Goal: Check status: Check status

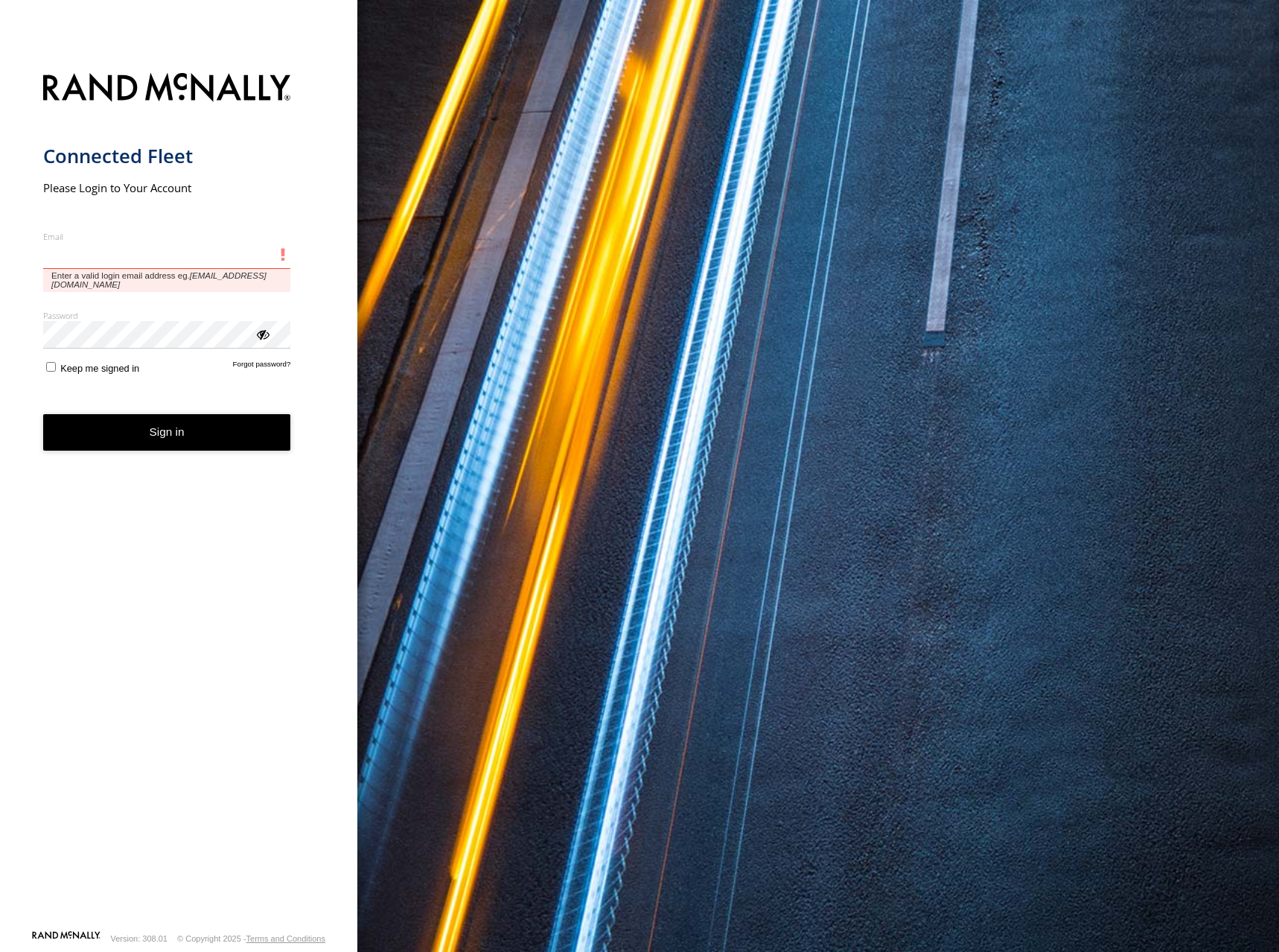
type input "**********"
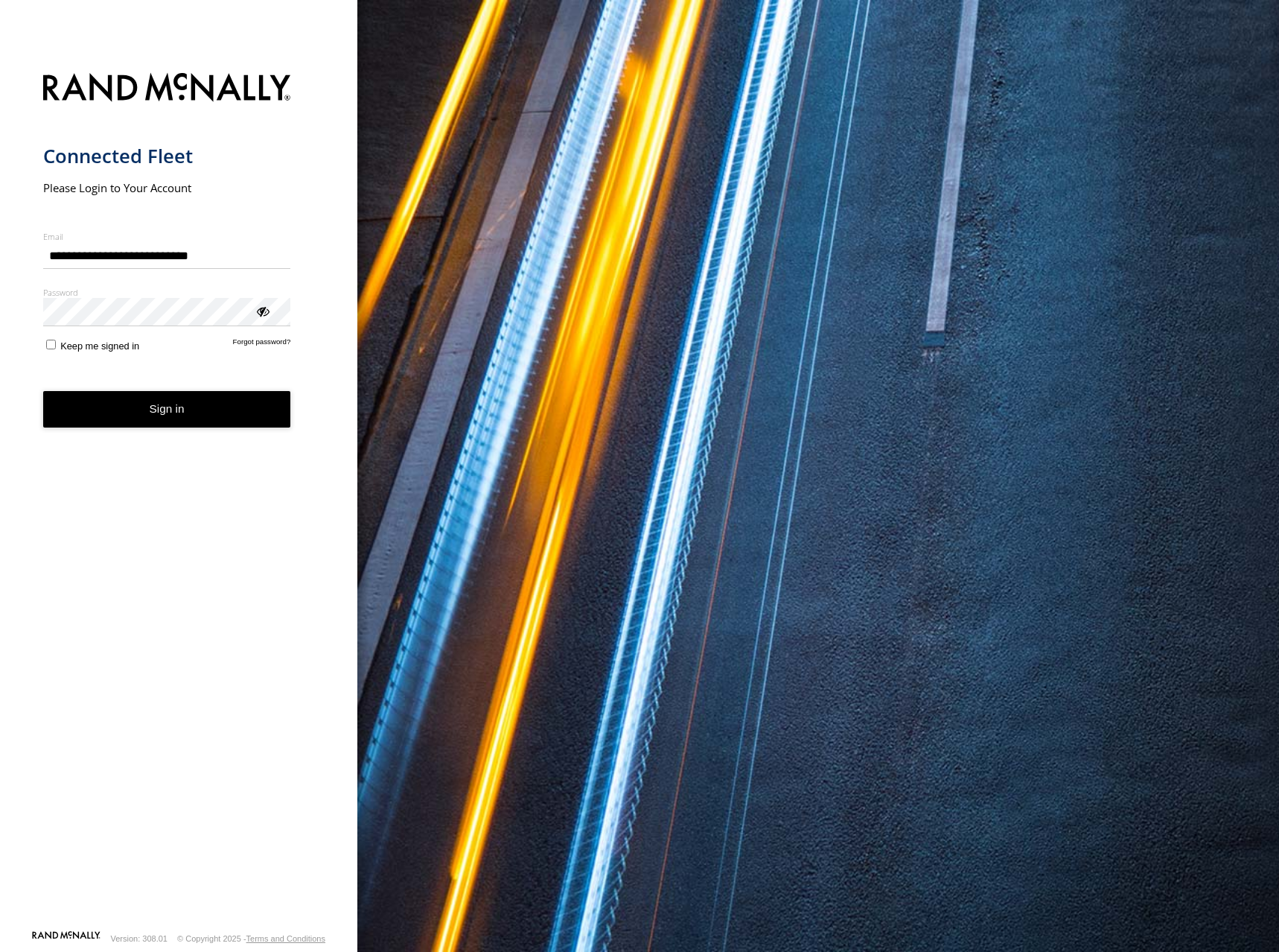
click at [469, 185] on div "You are using a web browser that is not supported by this application. This web…" at bounding box center [818, 476] width 922 height 952
click at [176, 406] on button "Sign in" at bounding box center [167, 409] width 248 height 37
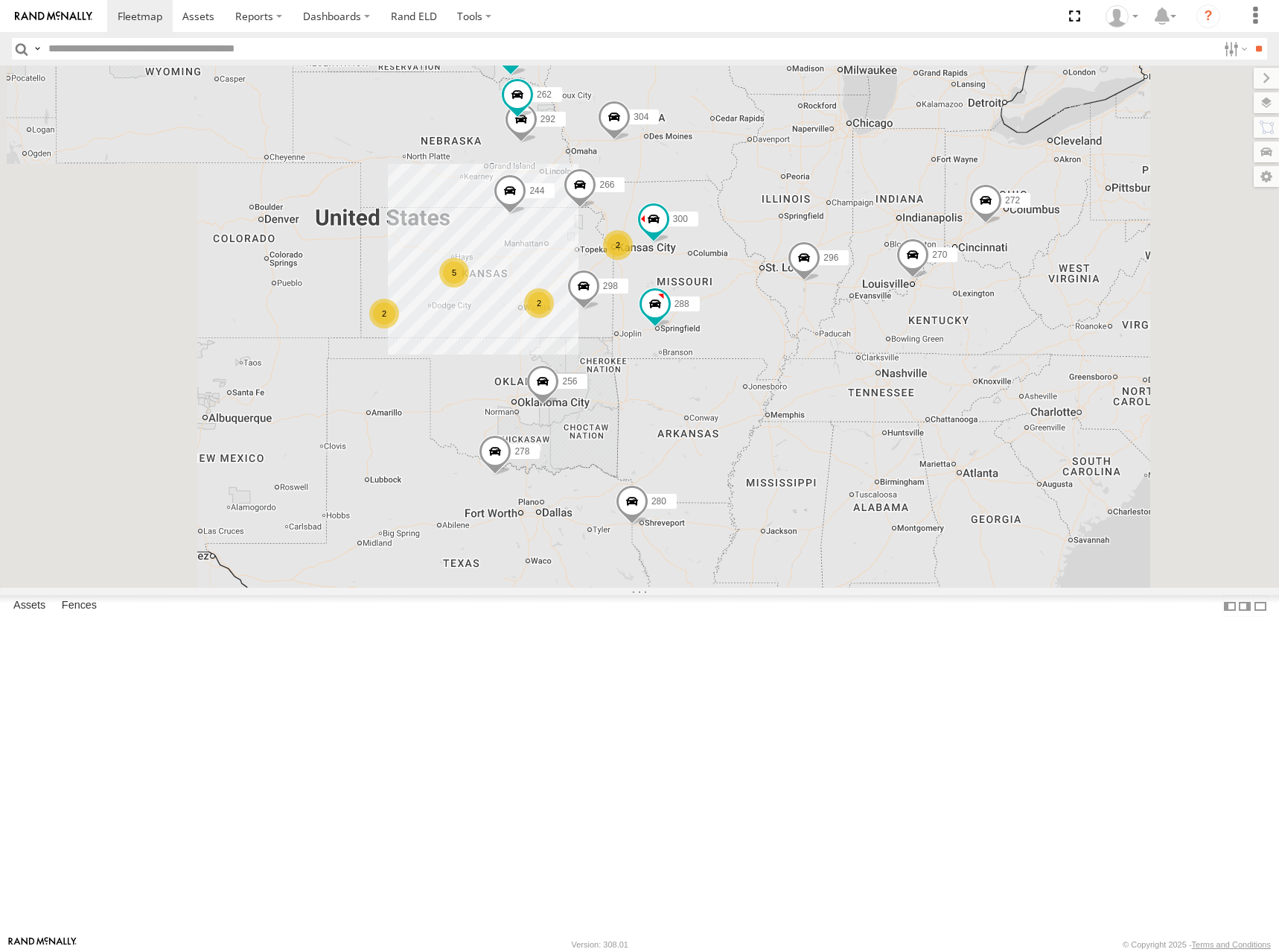
drag, startPoint x: 850, startPoint y: 251, endPoint x: 897, endPoint y: 221, distance: 55.8
click at [897, 221] on div "2 300 244 5 298 270 262 288 292 272 280 256 296 304 2 2 282 266 278" at bounding box center [639, 326] width 1279 height 522
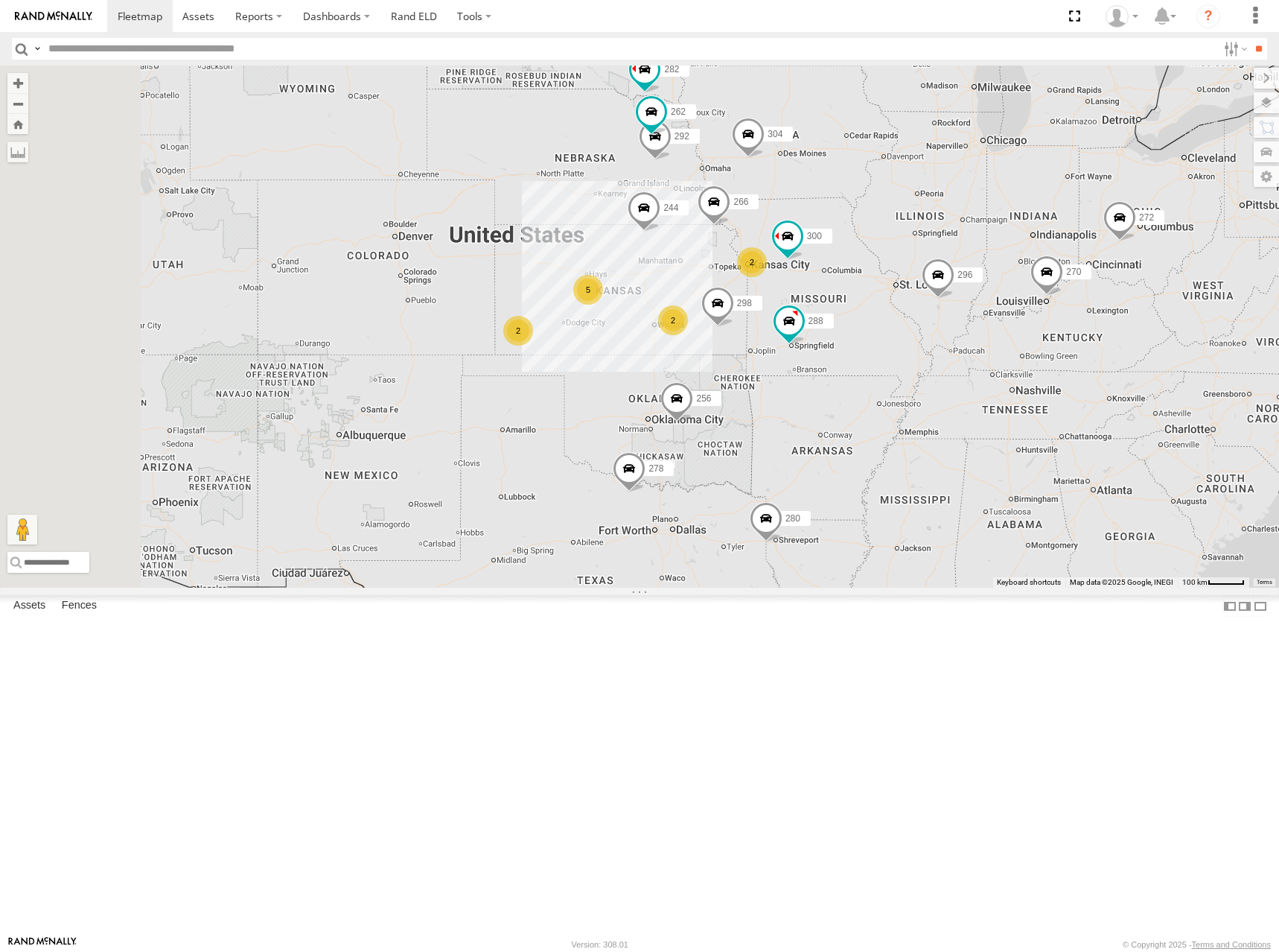
drag, startPoint x: 854, startPoint y: 332, endPoint x: 978, endPoint y: 330, distance: 124.0
click at [979, 353] on div "2 300 244 5 298 270 262 288 292 272 280 256 296 304 2 2 282 266 278" at bounding box center [639, 326] width 1279 height 522
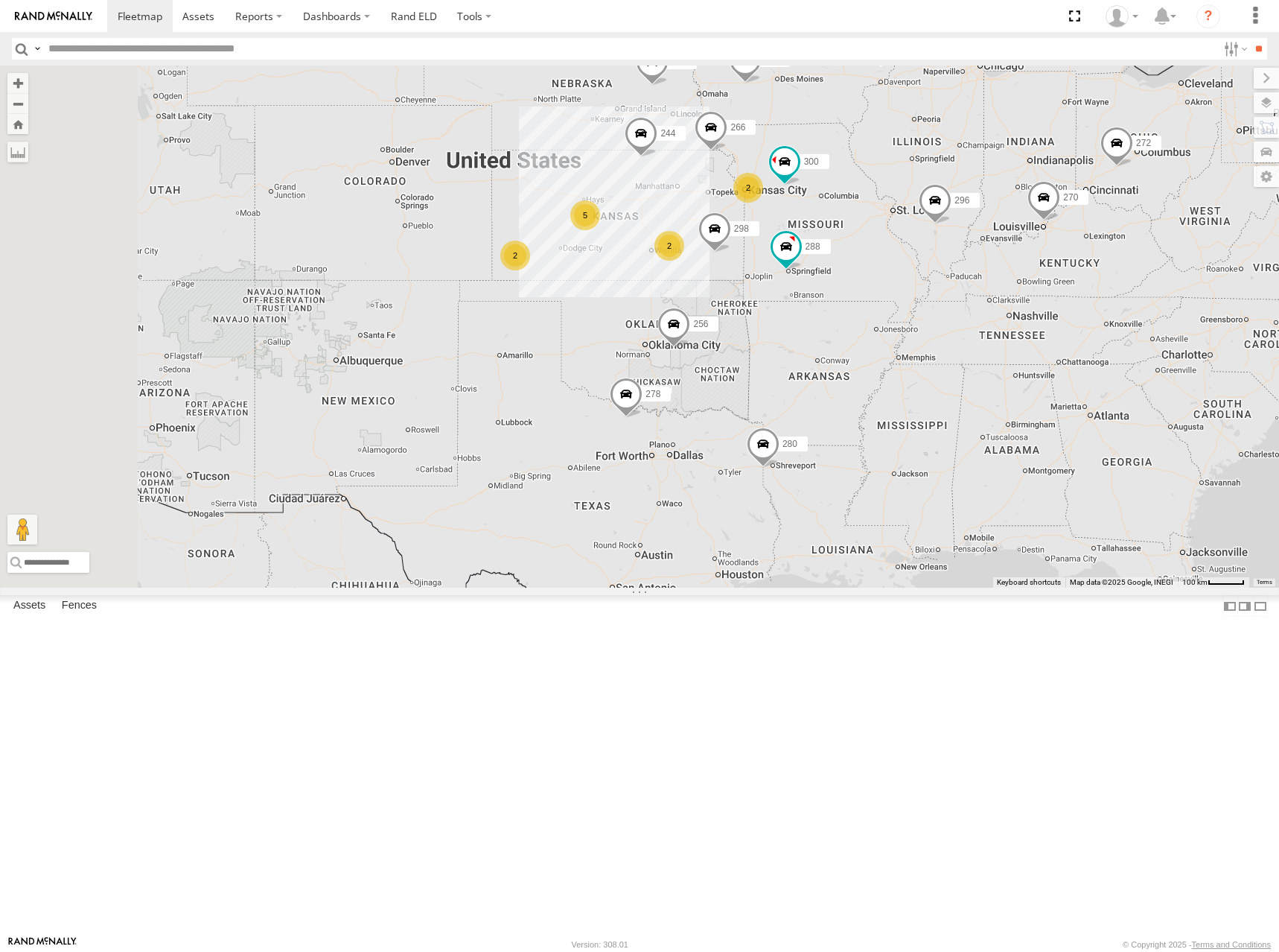
drag, startPoint x: 709, startPoint y: 318, endPoint x: 686, endPoint y: 251, distance: 70.8
click at [686, 251] on div "2 300 244 5 298 270 262 288 292 272 280 256 296 304 2 2 282 266 278" at bounding box center [639, 326] width 1279 height 522
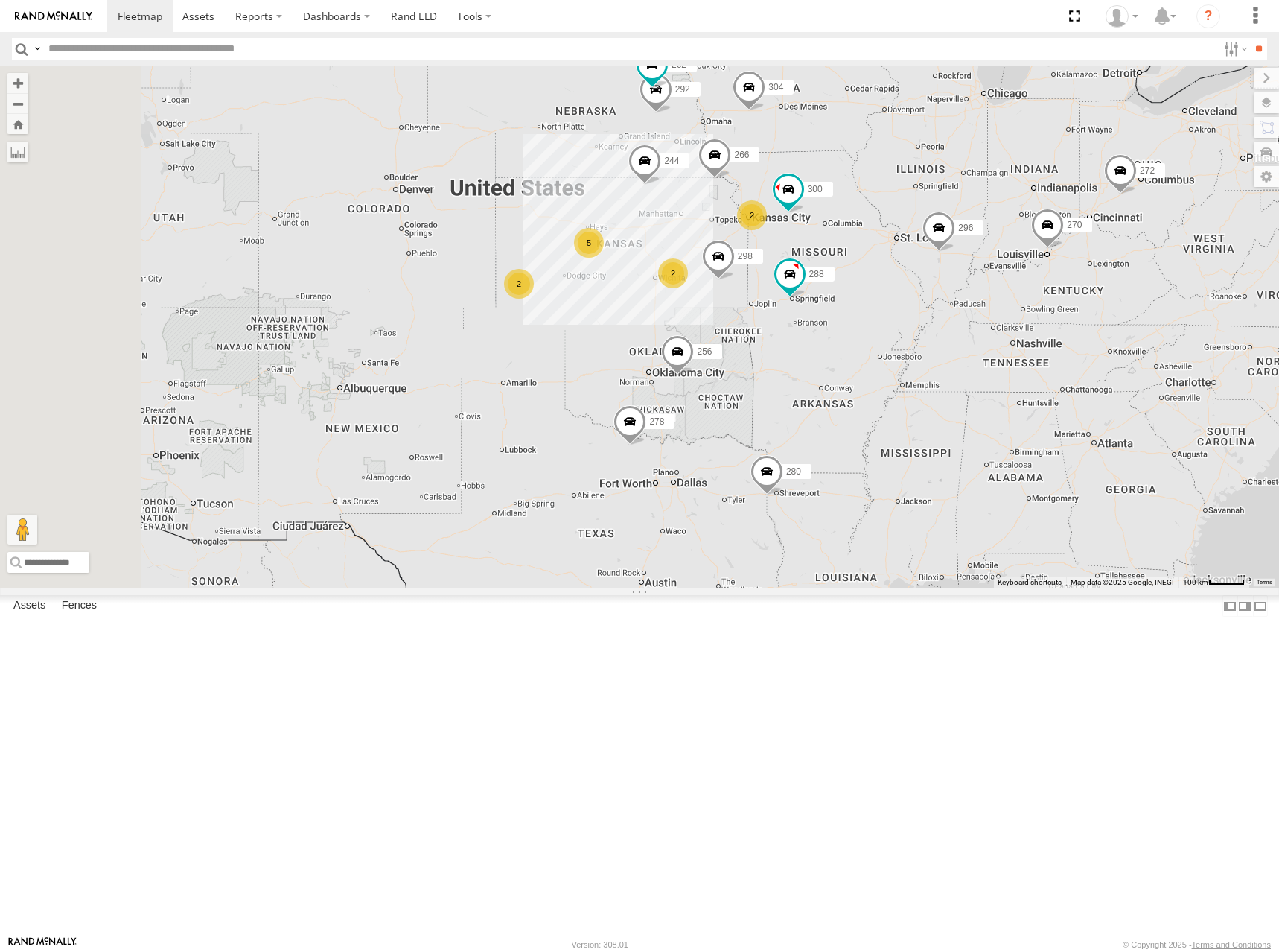
drag, startPoint x: 716, startPoint y: 238, endPoint x: 731, endPoint y: 307, distance: 70.6
click at [731, 307] on div "2 300 244 5 298 270 262 288 292 272 280 256 296 304 2 2 282 266 278" at bounding box center [639, 326] width 1279 height 522
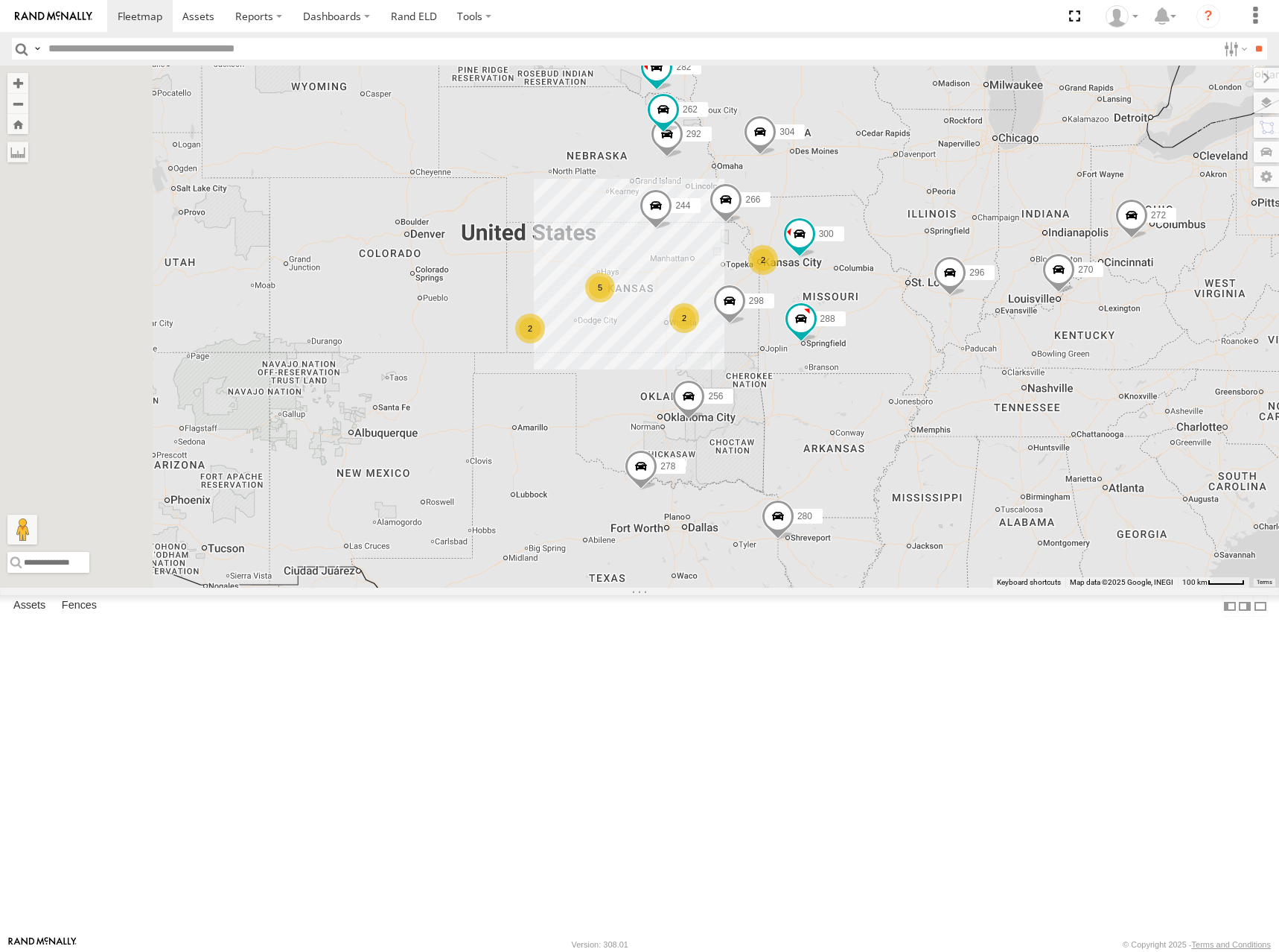
click at [736, 305] on div "2 300 244 5 298 270 262 288 292 272 280 256 296 304 2 2 282 266 278" at bounding box center [639, 326] width 1279 height 522
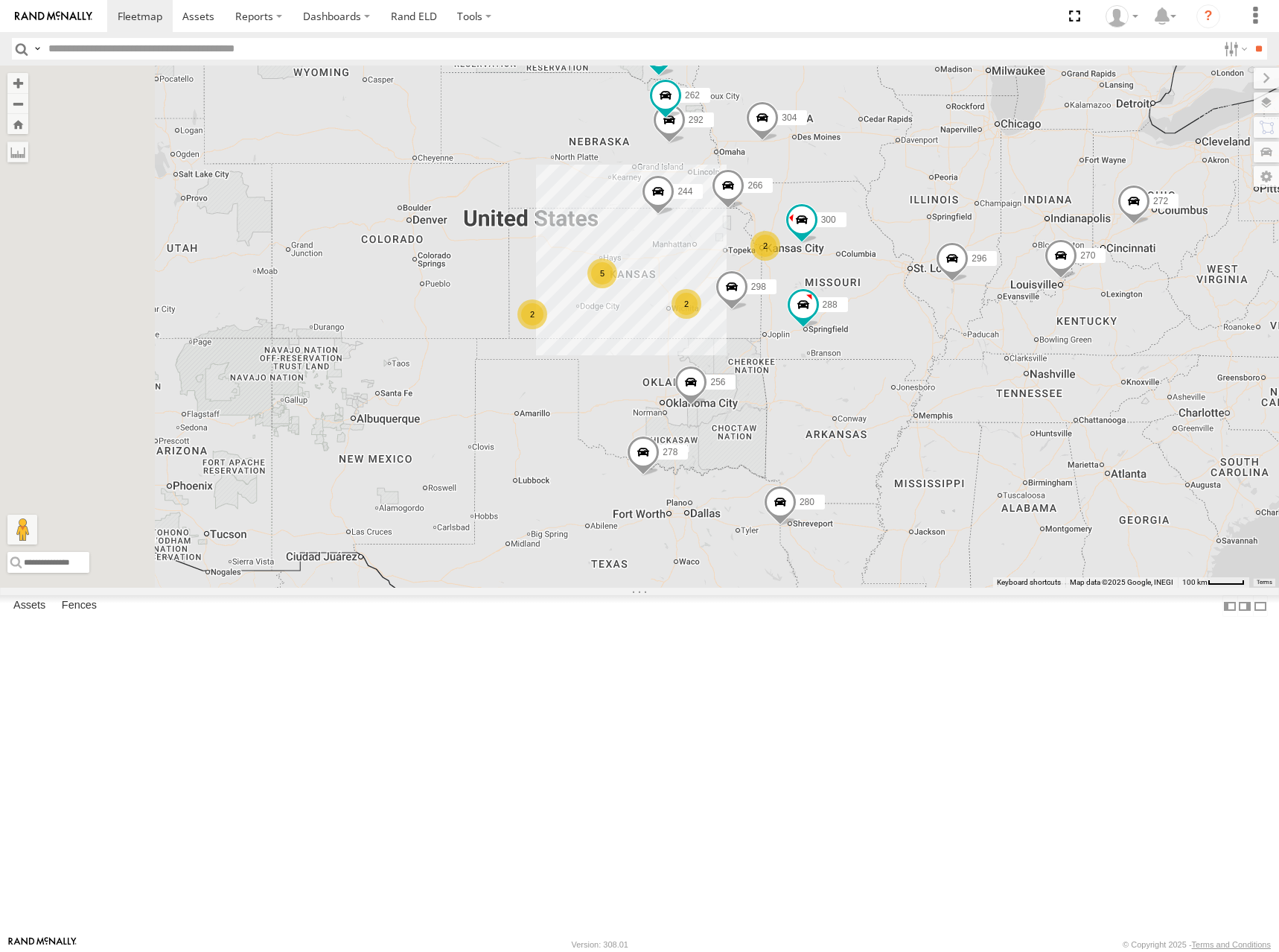
drag, startPoint x: 758, startPoint y: 298, endPoint x: 751, endPoint y: 269, distance: 29.8
click at [751, 269] on div "2 300 244 5 298 270 262 288 292 272 280 256 296 304 2 2 282 266 278" at bounding box center [639, 326] width 1279 height 522
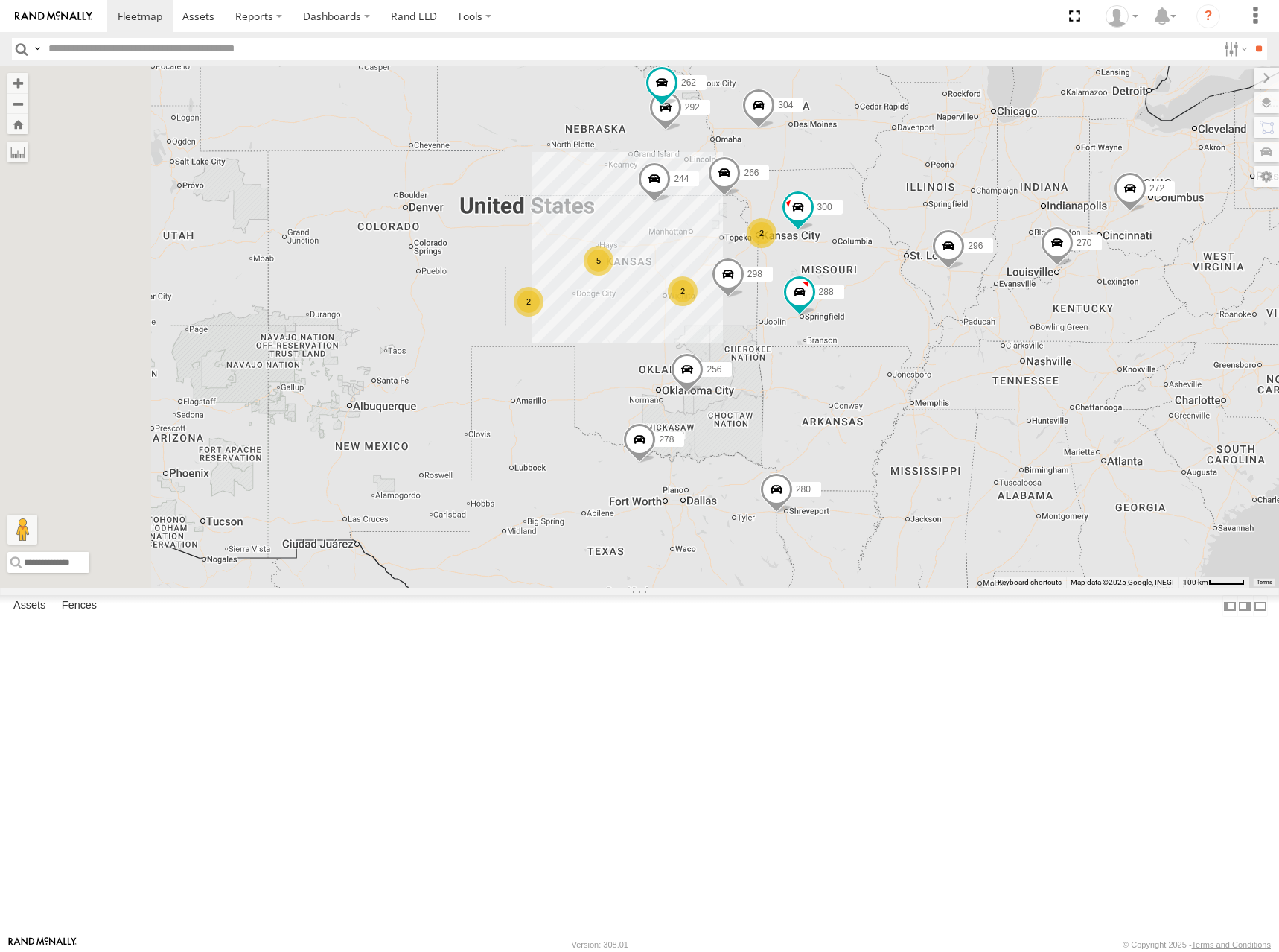
drag, startPoint x: 769, startPoint y: 284, endPoint x: 775, endPoint y: 299, distance: 16.2
click at [776, 297] on div "2 300 244 5 298 270 262 288 292 272 280 256 296 304 2 2 282 266 278" at bounding box center [639, 326] width 1279 height 522
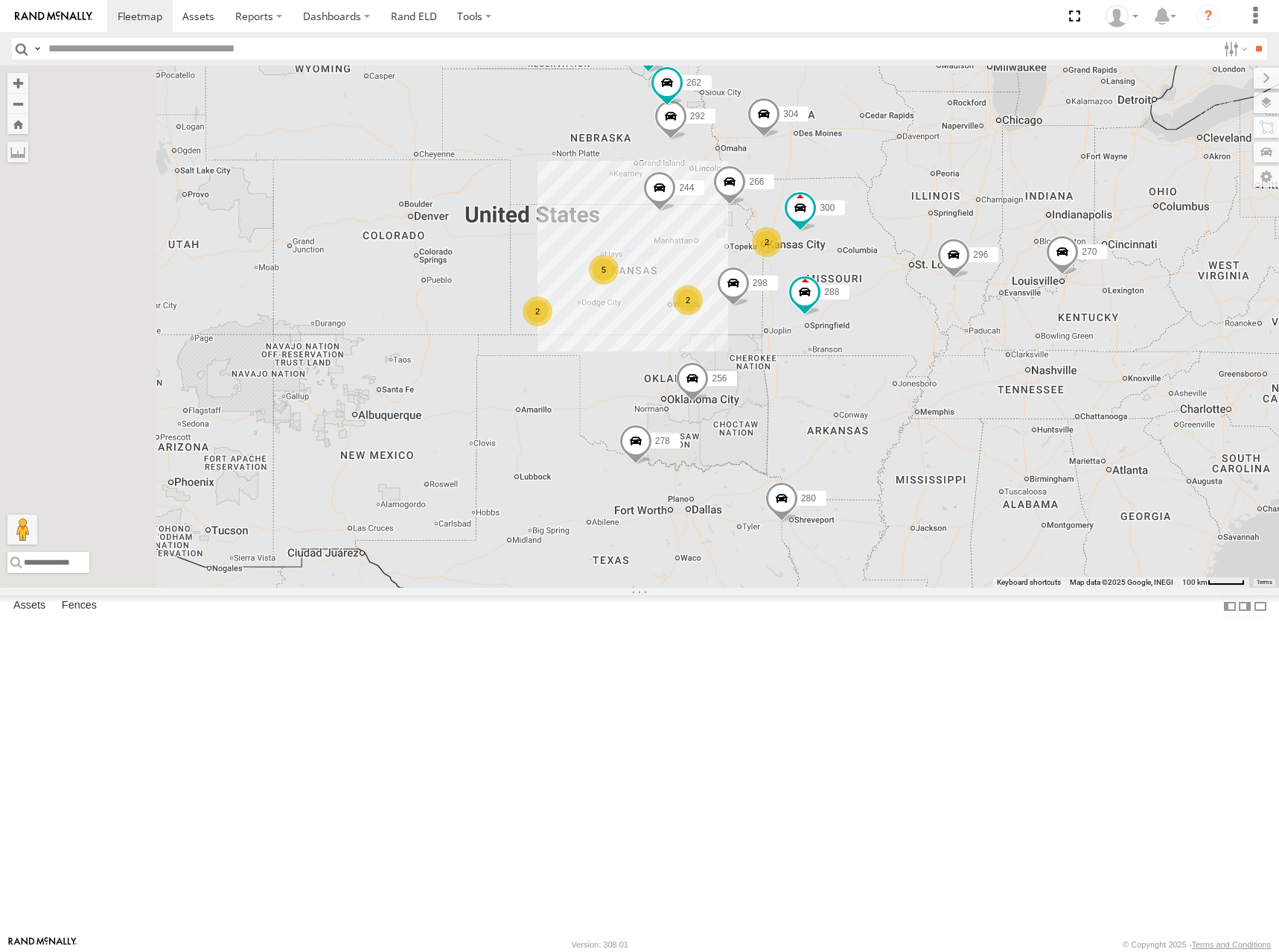
drag, startPoint x: 746, startPoint y: 320, endPoint x: 735, endPoint y: 306, distance: 17.8
click at [735, 306] on div "300 244 298 270 262 288 292 280 256 296 304 282 266 278 2 5 2 2" at bounding box center [639, 326] width 1279 height 522
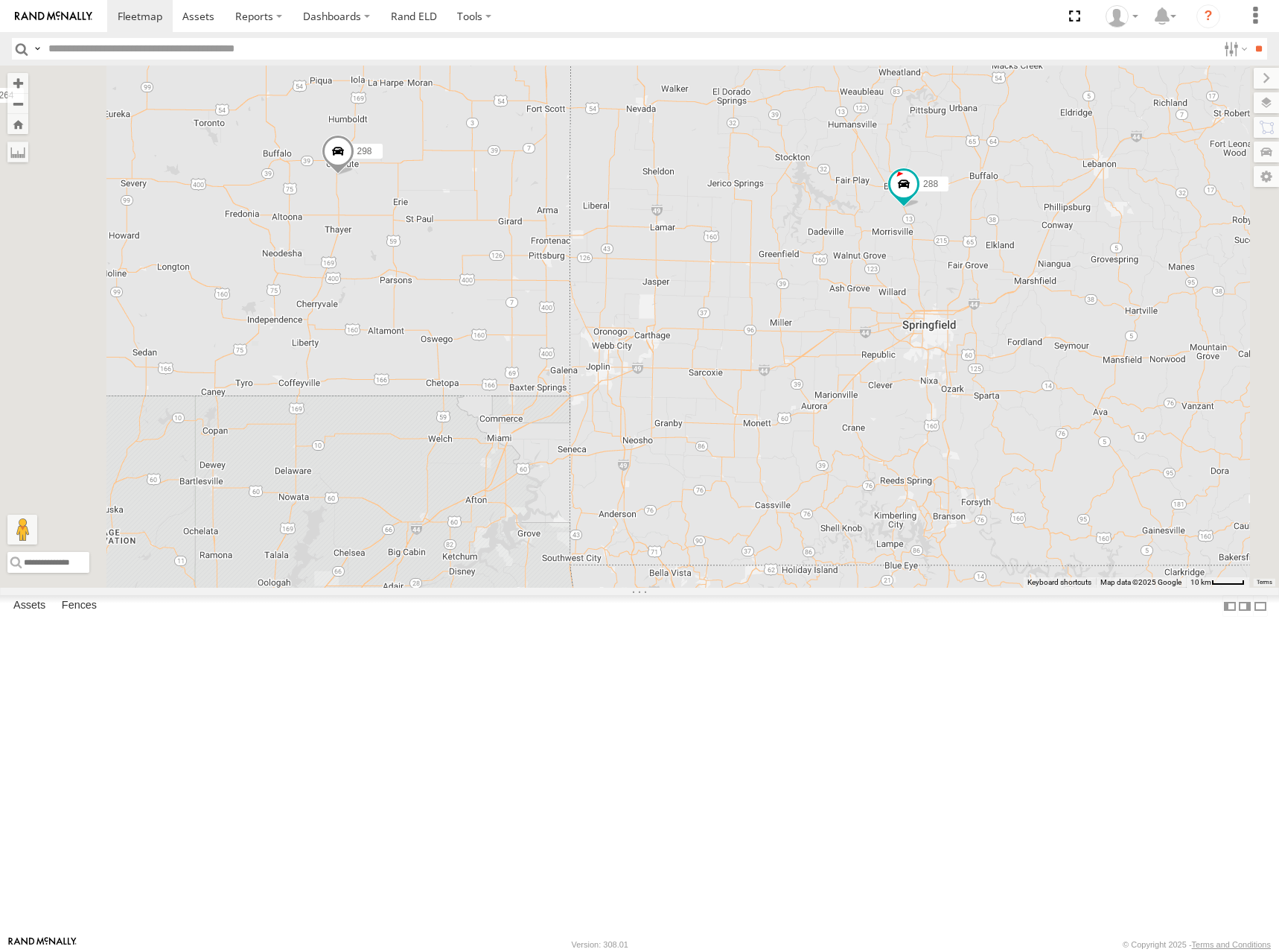
drag, startPoint x: 803, startPoint y: 506, endPoint x: 1010, endPoint y: 298, distance: 293.5
click at [1010, 298] on div "300 244 298 270 262 288 292 280 256 296 304 282 266 278 264 286" at bounding box center [639, 326] width 1279 height 522
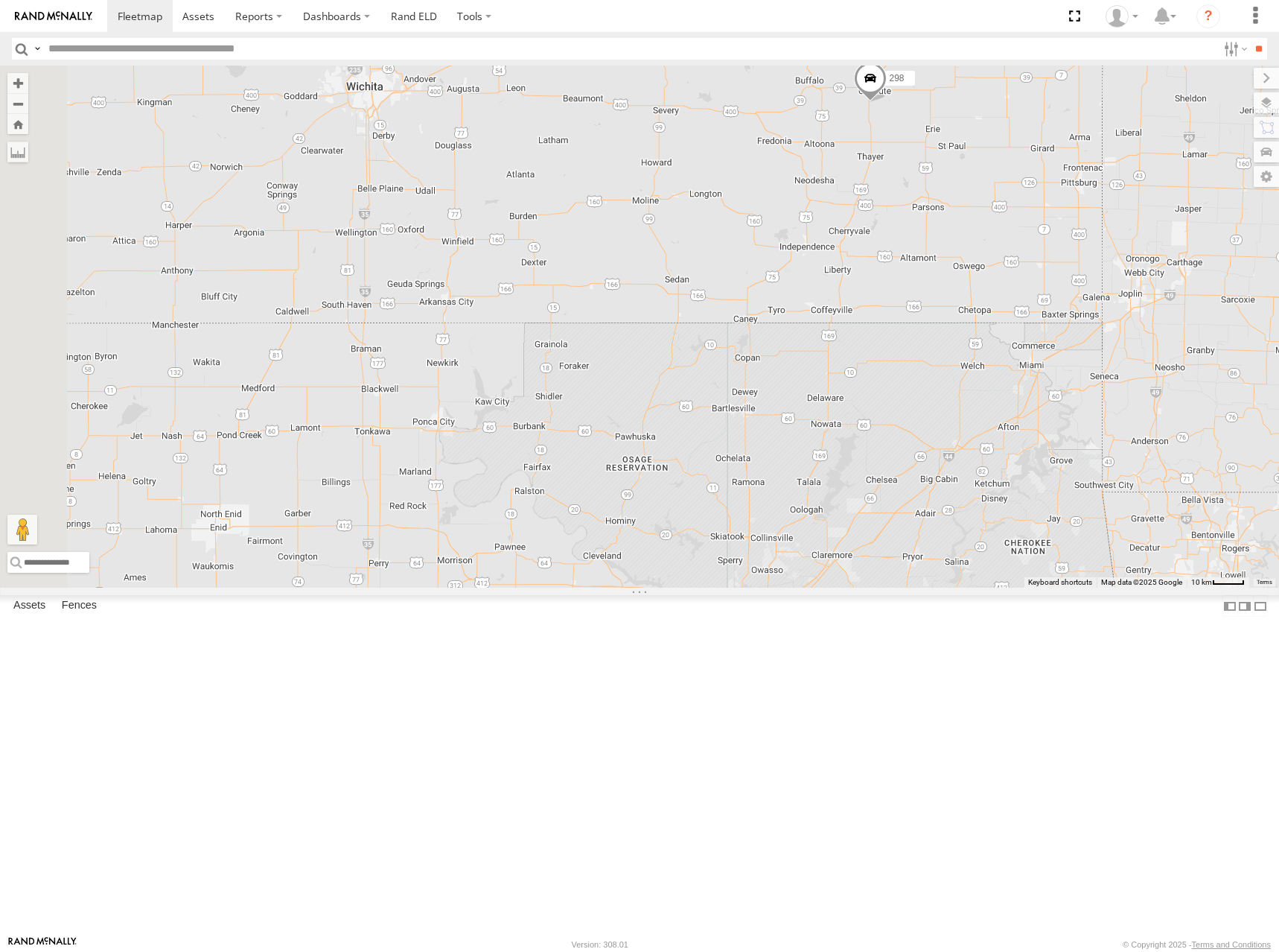
drag, startPoint x: 676, startPoint y: 440, endPoint x: 1110, endPoint y: 496, distance: 437.6
click at [1110, 496] on div "300 244 298 270 262 288 292 280 256 296 304 282 266 278 264 286" at bounding box center [639, 326] width 1279 height 522
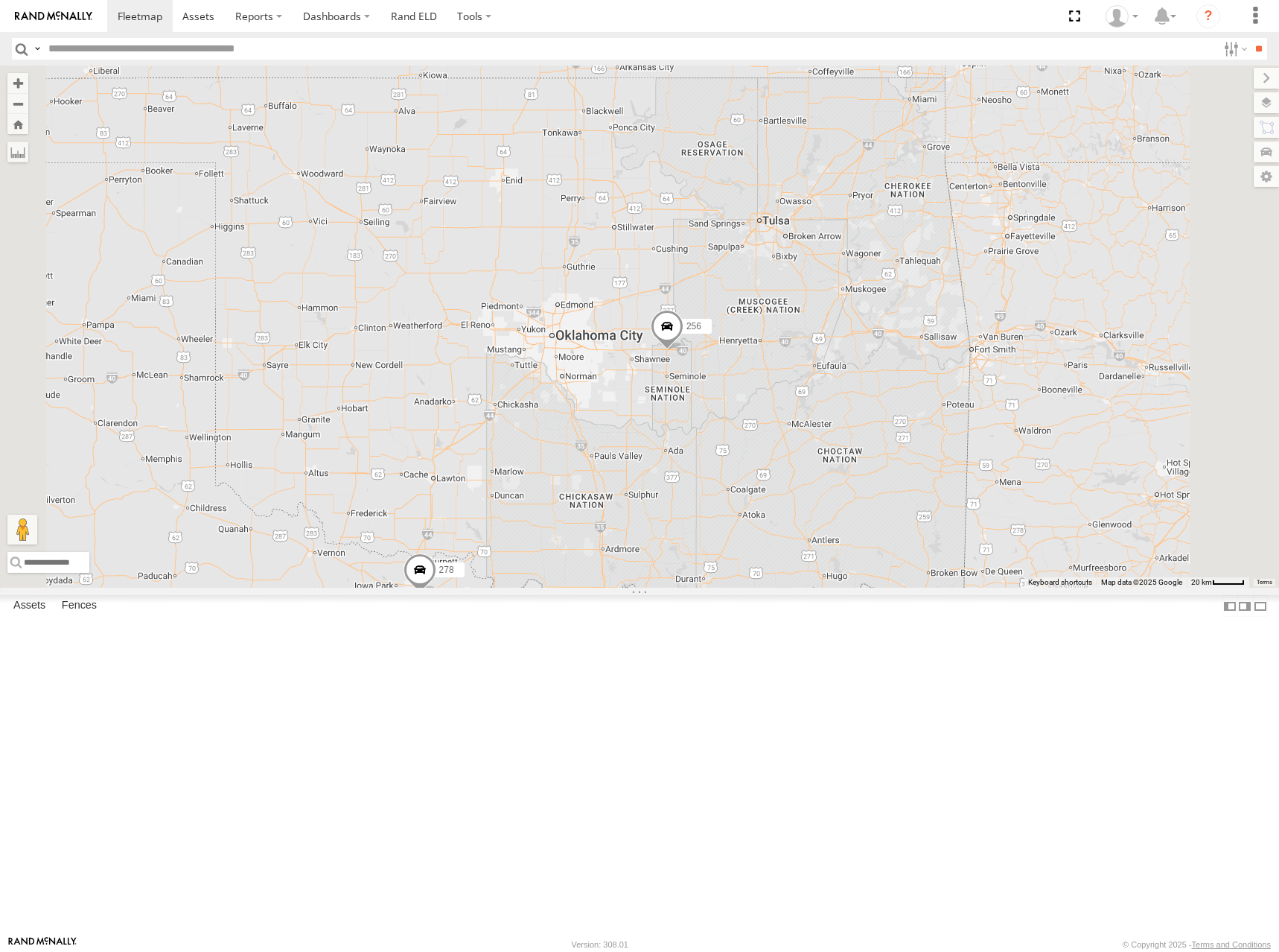
drag, startPoint x: 971, startPoint y: 562, endPoint x: 901, endPoint y: 326, distance: 246.2
click at [901, 326] on div "300 244 298 270 262 288 292 280 256 296 304 282 266 278 264 286 3 284 2 294" at bounding box center [639, 326] width 1279 height 522
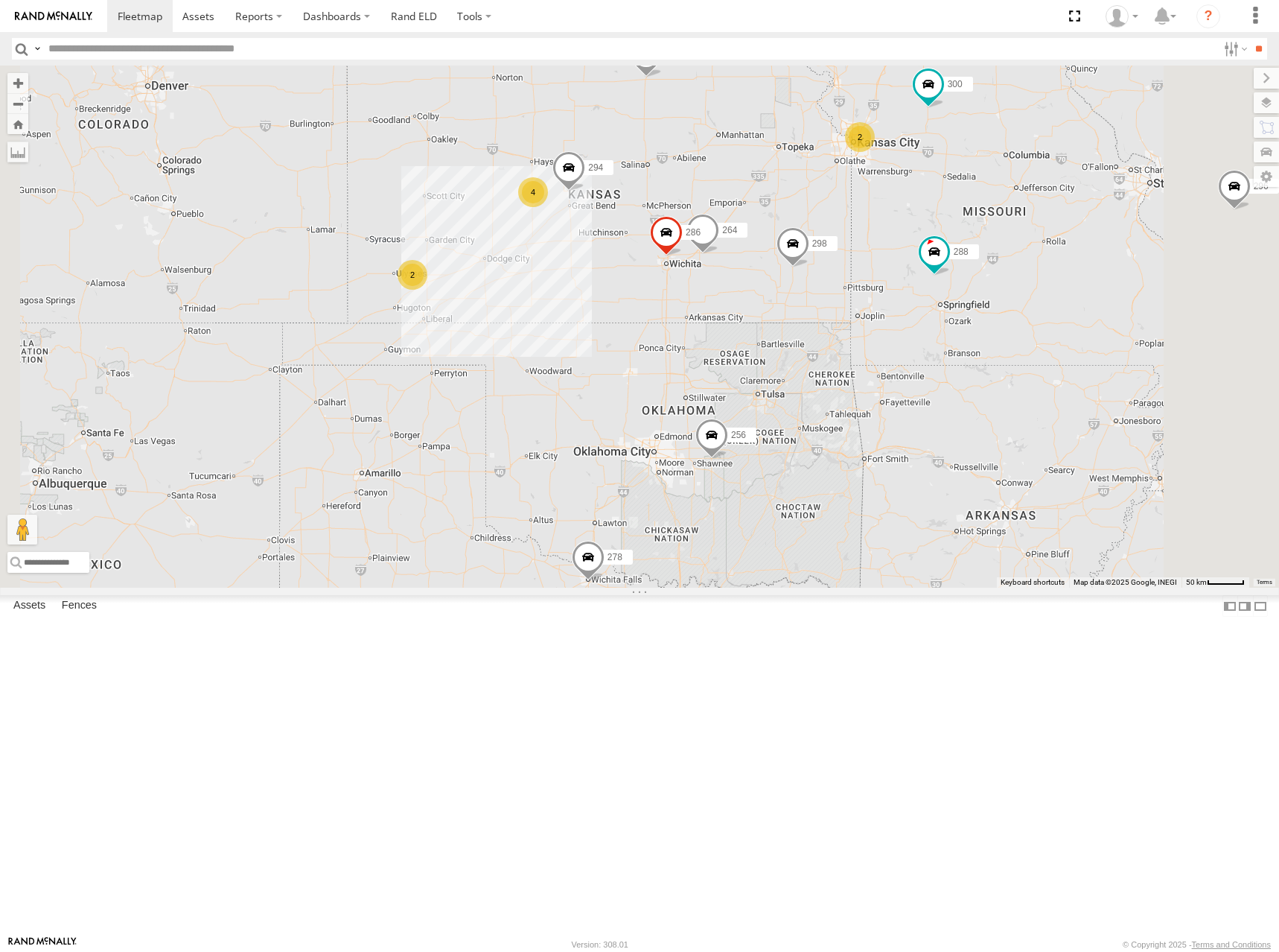
drag, startPoint x: 927, startPoint y: 367, endPoint x: 971, endPoint y: 476, distance: 117.5
click at [971, 476] on div "300 244 298 270 262 288 292 280 256 296 304 282 266 278 264 286 294 2 4 2" at bounding box center [639, 326] width 1279 height 522
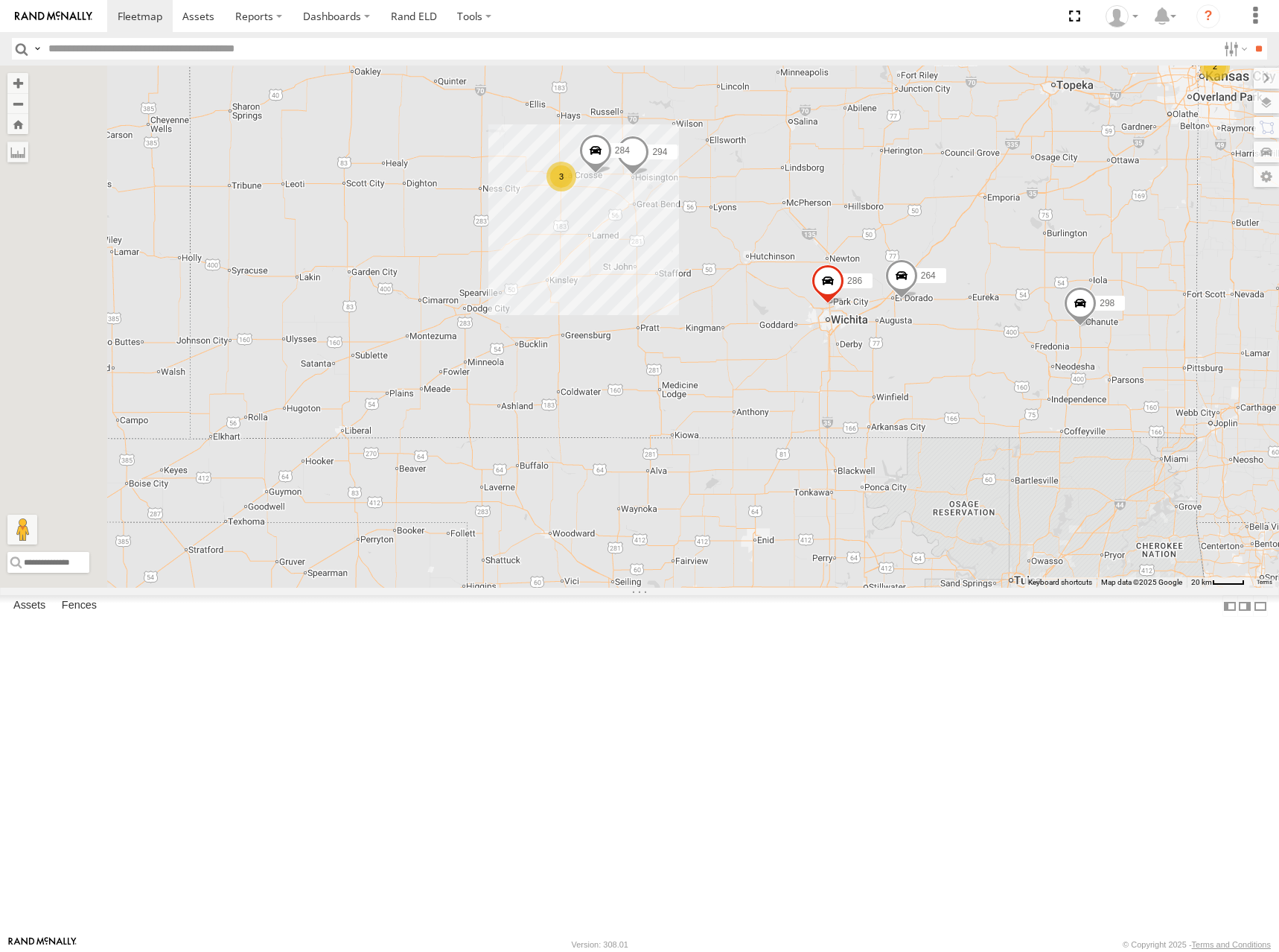
drag, startPoint x: 811, startPoint y: 394, endPoint x: 999, endPoint y: 368, distance: 189.8
click at [999, 368] on div "300 244 298 270 262 288 292 280 256 296 304 282 266 278 264 286 294 3 284 2" at bounding box center [639, 326] width 1279 height 522
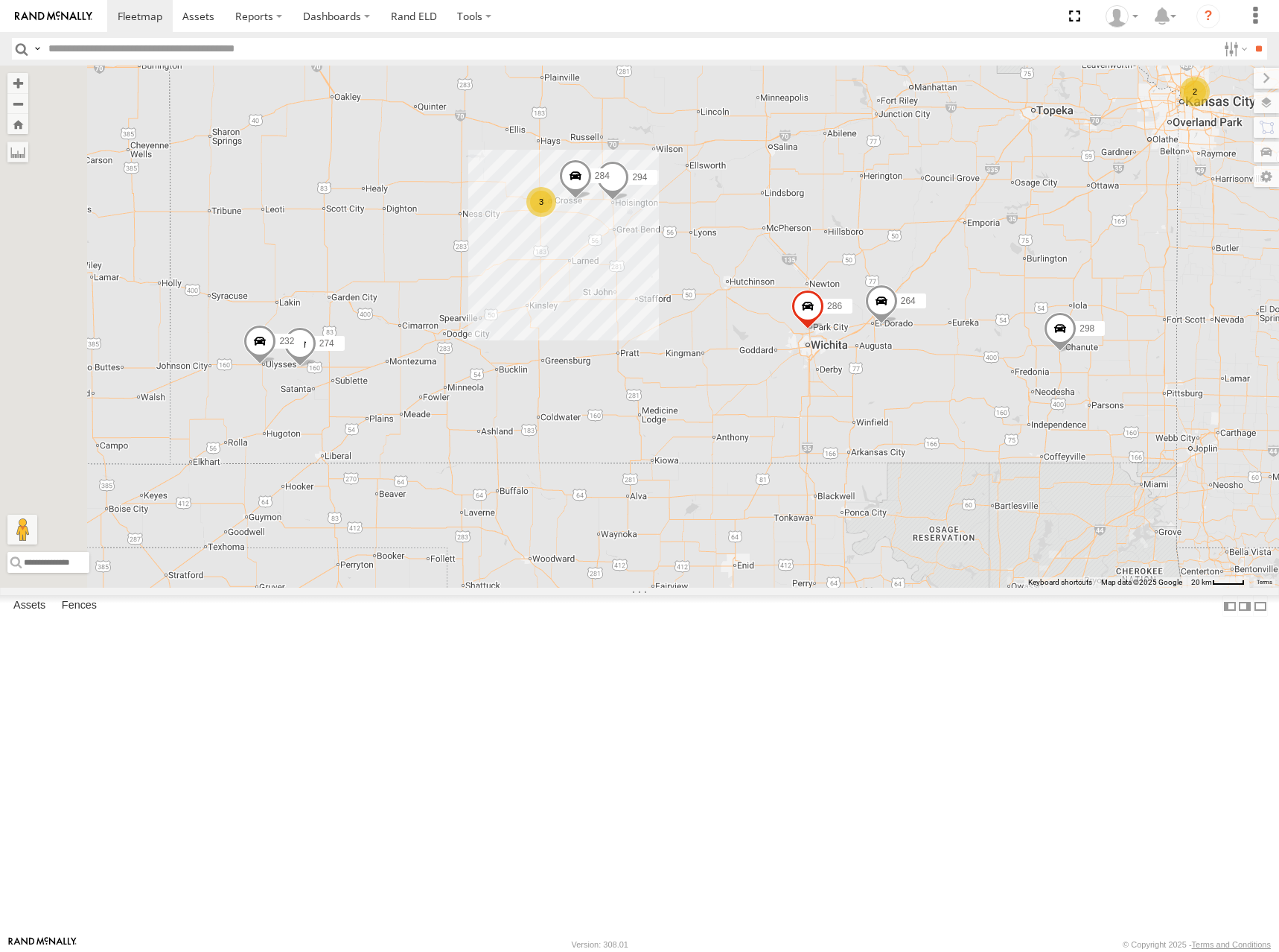
drag, startPoint x: 1016, startPoint y: 360, endPoint x: 987, endPoint y: 386, distance: 38.9
click at [987, 386] on div "300 244 298 270 262 288 292 280 256 296 304 282 266 278 264 286 294 3 284 2 274…" at bounding box center [639, 326] width 1279 height 522
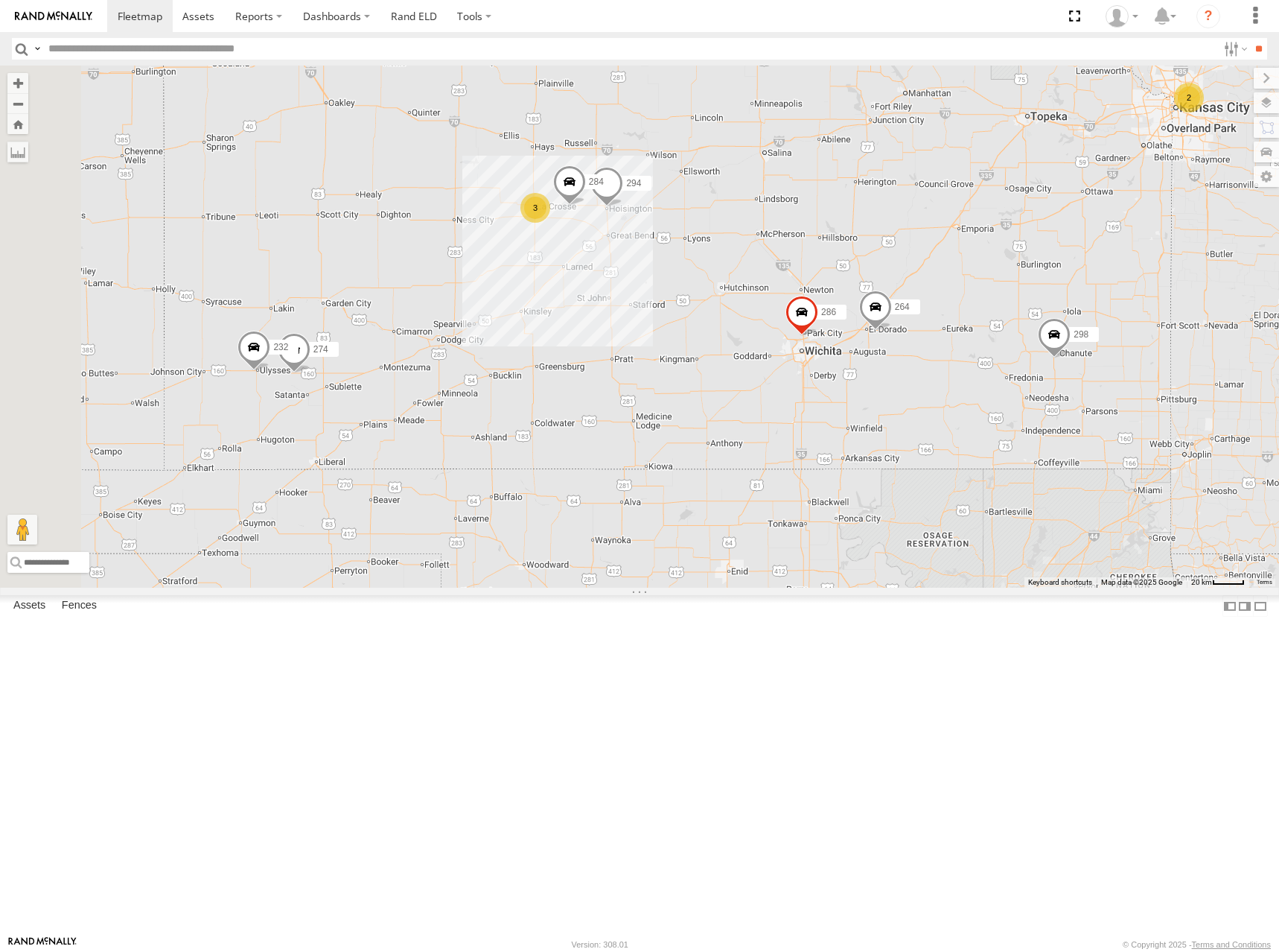
drag, startPoint x: 1007, startPoint y: 337, endPoint x: 1000, endPoint y: 343, distance: 9.2
click at [1000, 343] on div "300 244 298 270 262 288 292 280 256 296 304 282 266 278 264 286 294 3 284 2 274…" at bounding box center [639, 326] width 1279 height 522
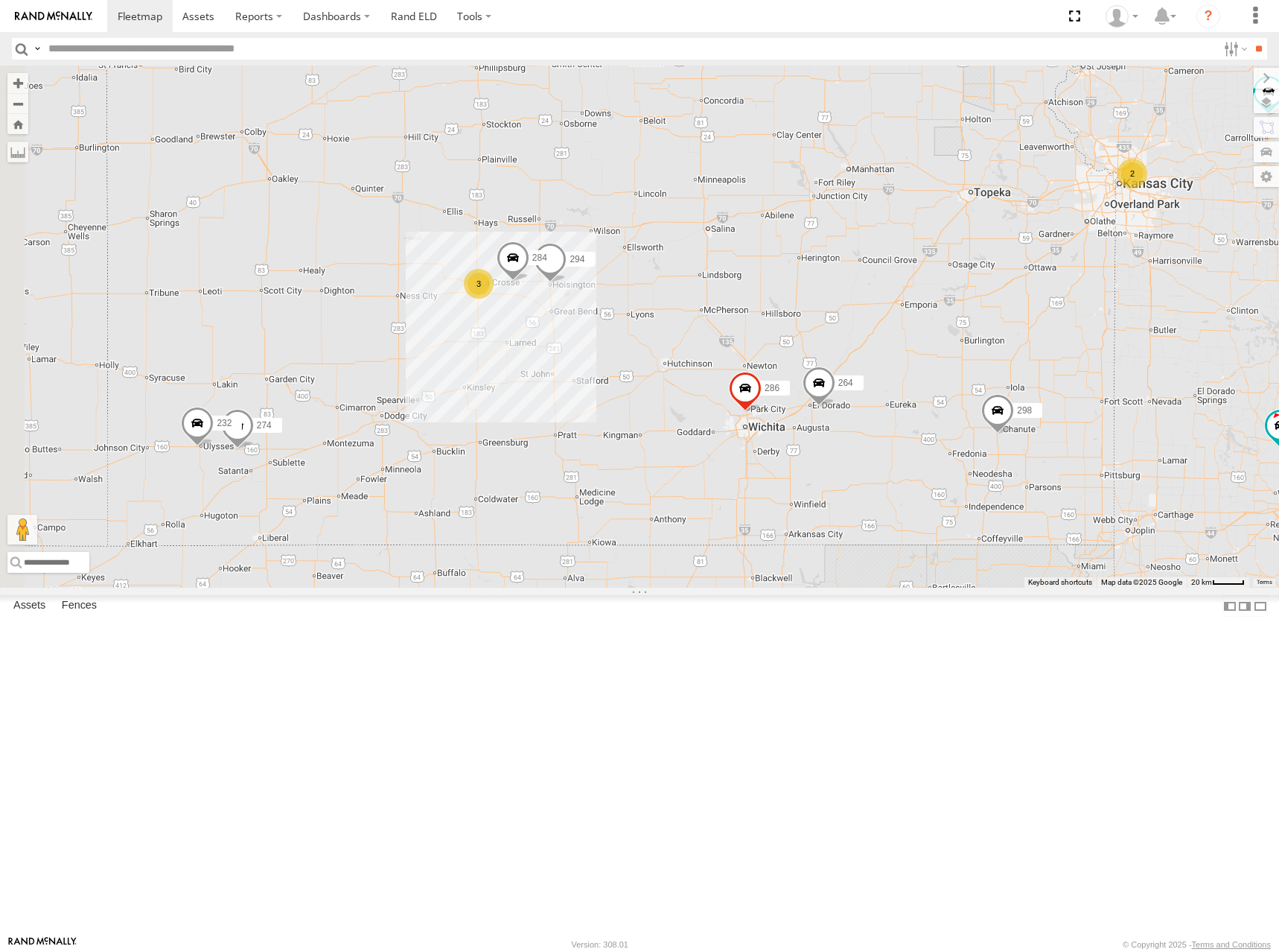
drag, startPoint x: 1000, startPoint y: 342, endPoint x: 944, endPoint y: 412, distance: 89.6
click at [944, 412] on div "300 244 298 270 262 288 292 280 256 296 304 282 266 278 264 286 294 3 284 2 274…" at bounding box center [639, 326] width 1279 height 522
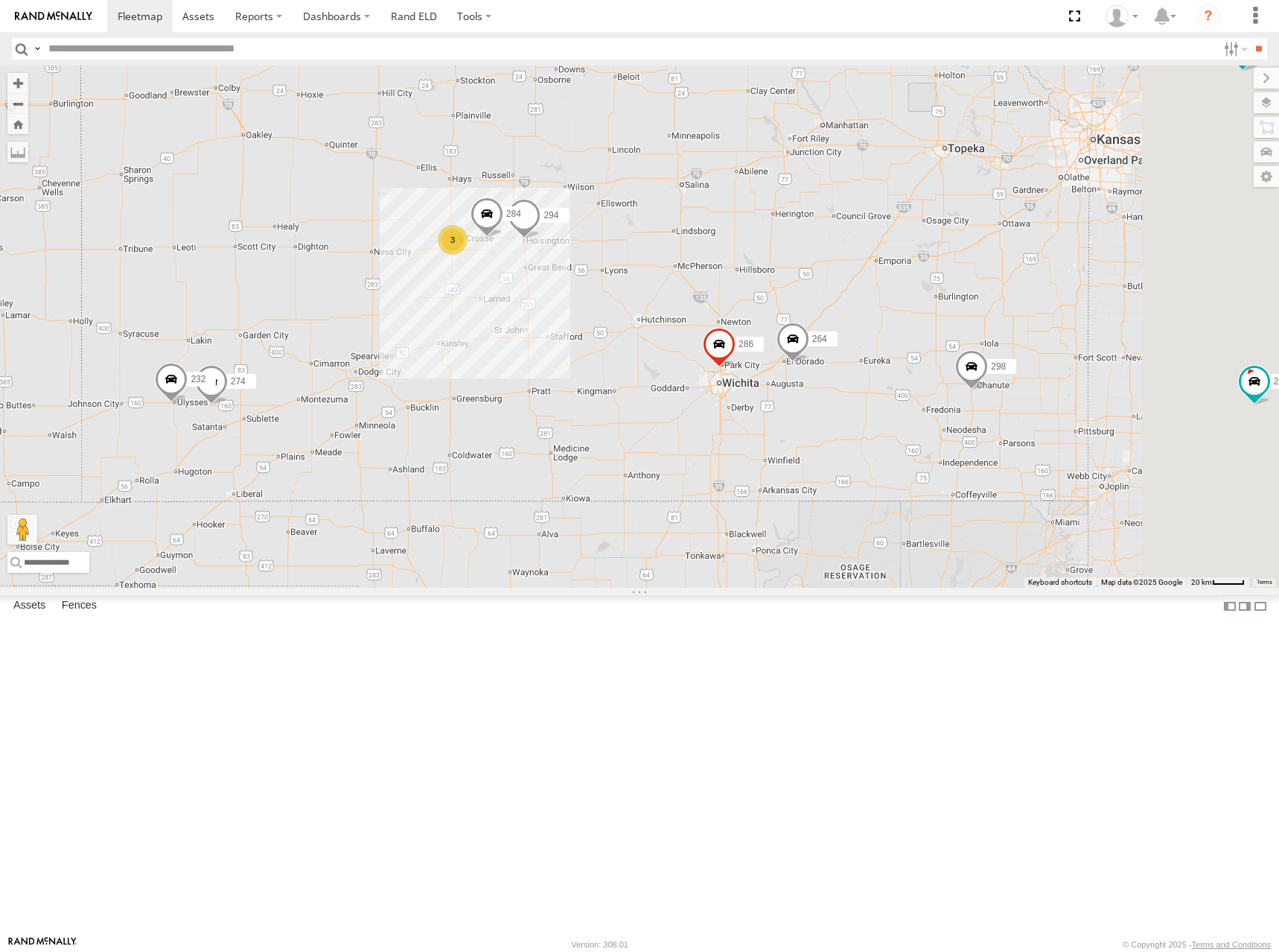
drag, startPoint x: 934, startPoint y: 339, endPoint x: 879, endPoint y: 235, distance: 117.6
click at [889, 241] on div "300 244 298 270 262 288 292 280 256 296 304 282 266 278 264 286 294 284 274 232…" at bounding box center [639, 326] width 1279 height 522
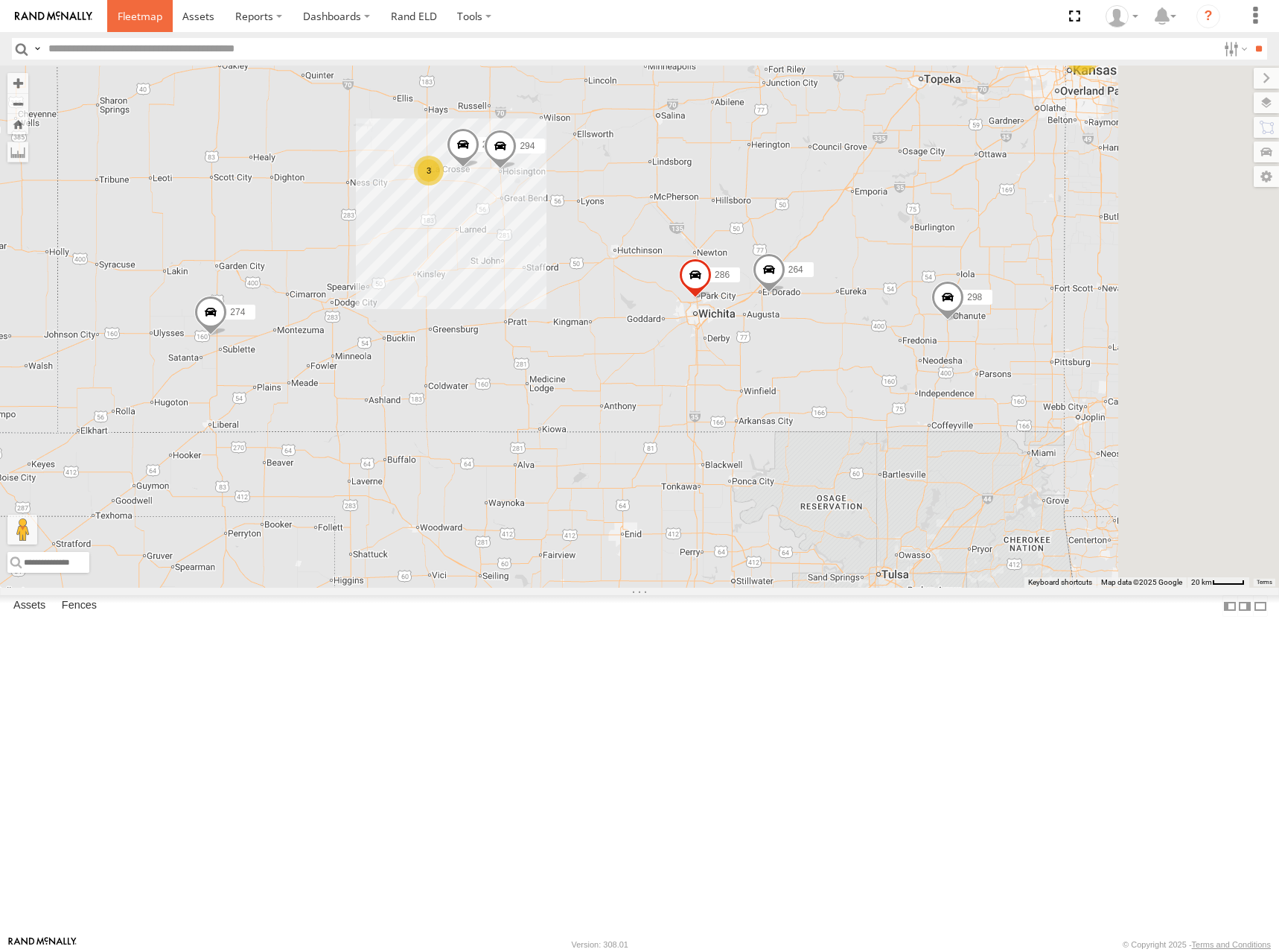
click at [140, 16] on span at bounding box center [141, 16] width 45 height 14
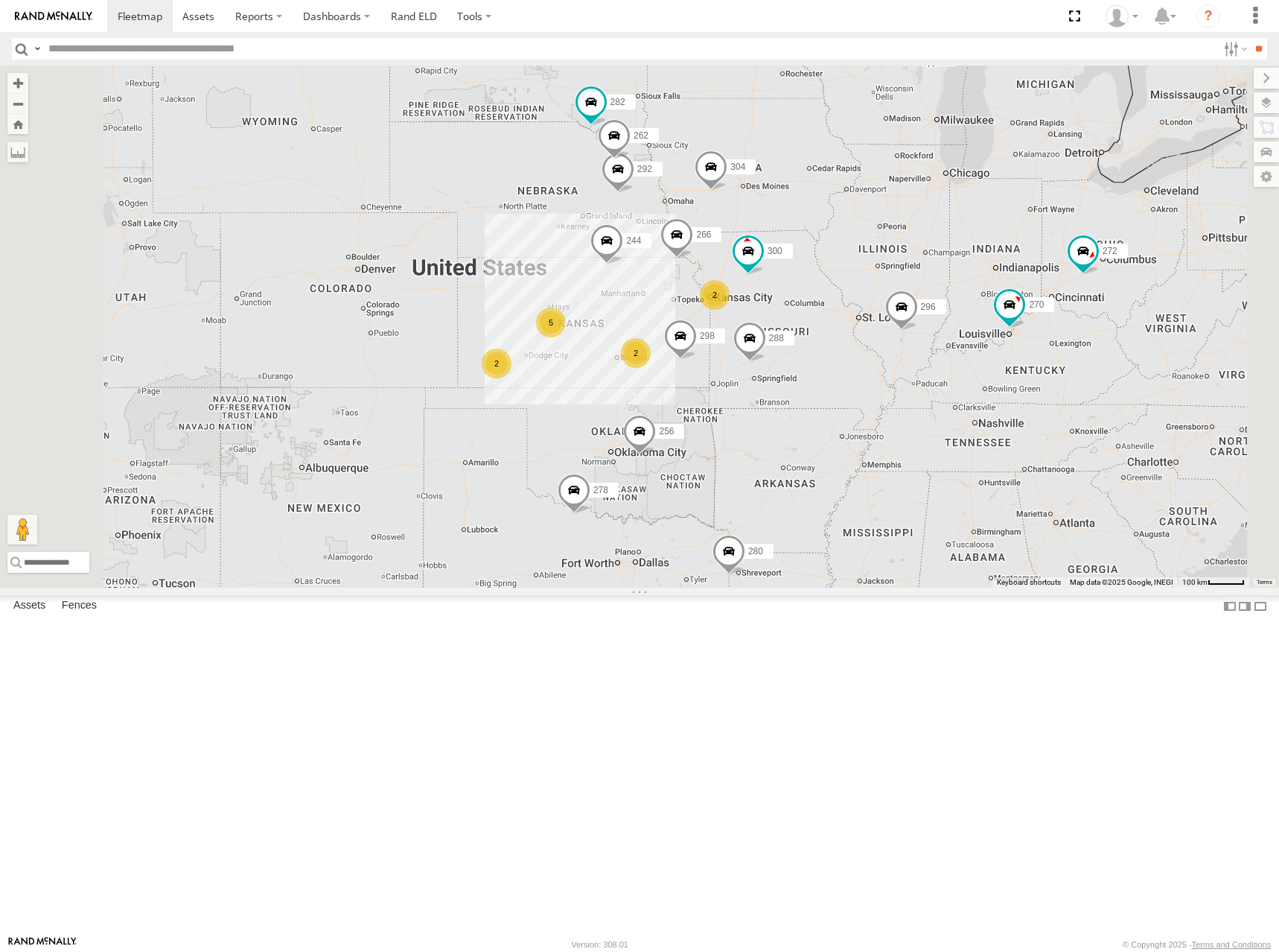
drag, startPoint x: 649, startPoint y: 434, endPoint x: 793, endPoint y: 457, distance: 145.8
click at [793, 457] on div "2 300 244 5 298 270 262 288 292 272 280 256 296 304 2 2 282 266 278" at bounding box center [639, 326] width 1279 height 522
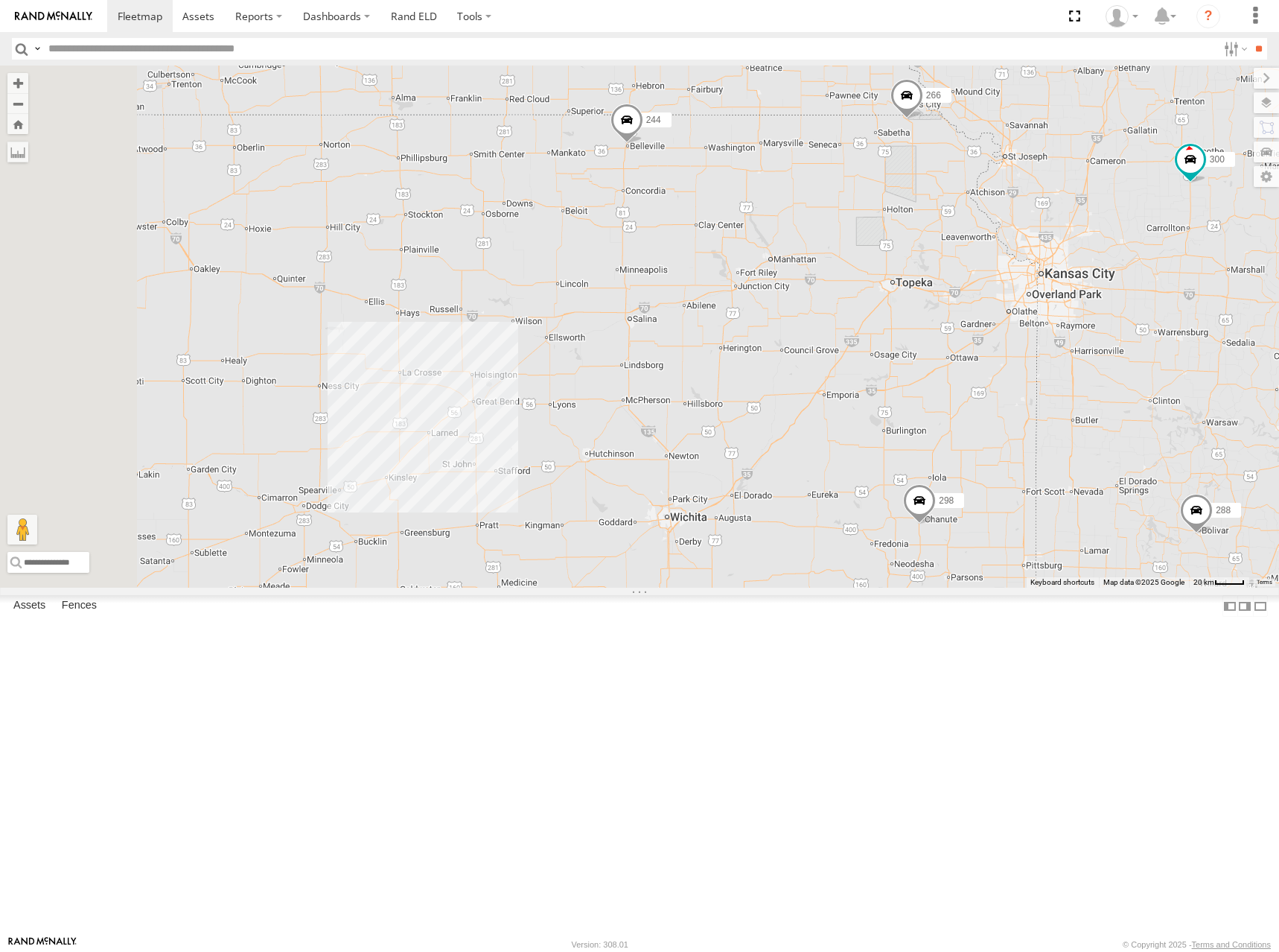
drag, startPoint x: 784, startPoint y: 478, endPoint x: 828, endPoint y: 441, distance: 57.5
click at [836, 443] on div "300 244 298 270 262 288 292 272 280 256 296 304 282 266 278" at bounding box center [639, 326] width 1279 height 522
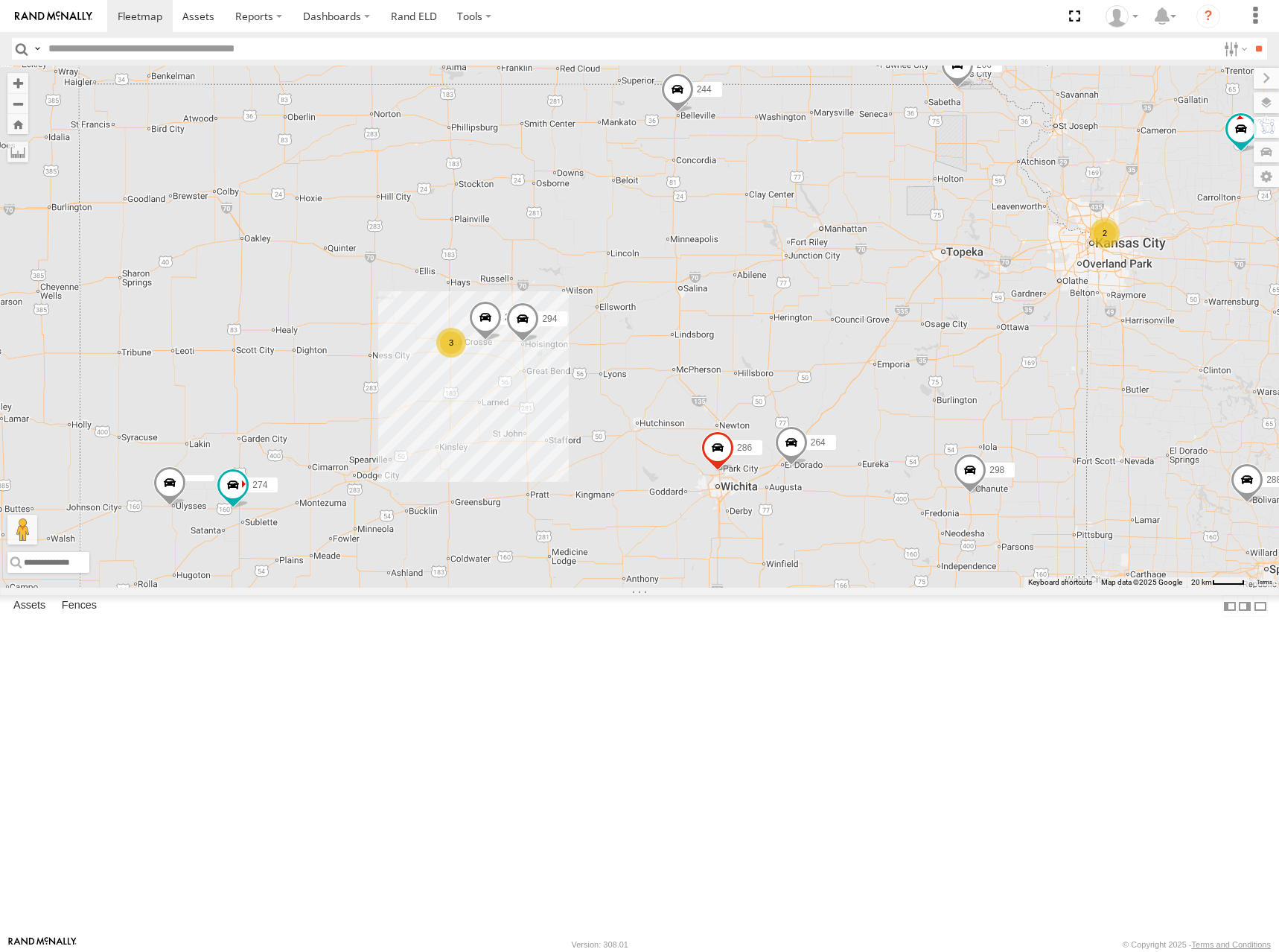
drag, startPoint x: 836, startPoint y: 430, endPoint x: 858, endPoint y: 426, distance: 22.4
click at [858, 426] on div "300 244 298 270 262 288 292 272 280 256 296 304 282 266 278 274 3 284 264 2 294…" at bounding box center [639, 326] width 1279 height 522
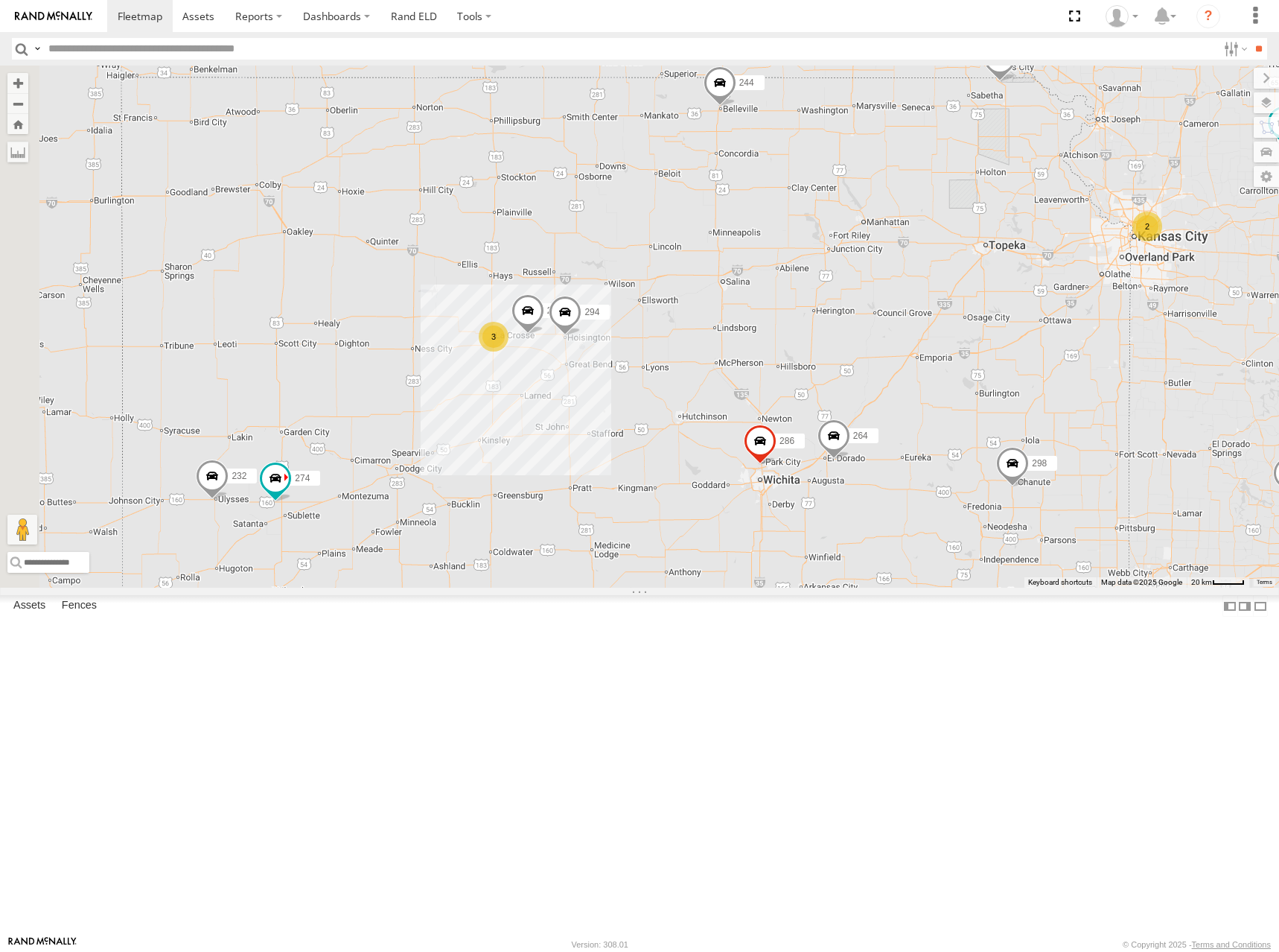
click at [874, 426] on div "300 244 298 270 262 288 292 272 280 256 296 304 282 266 278 274 3 232 284 264 2…" at bounding box center [639, 326] width 1279 height 522
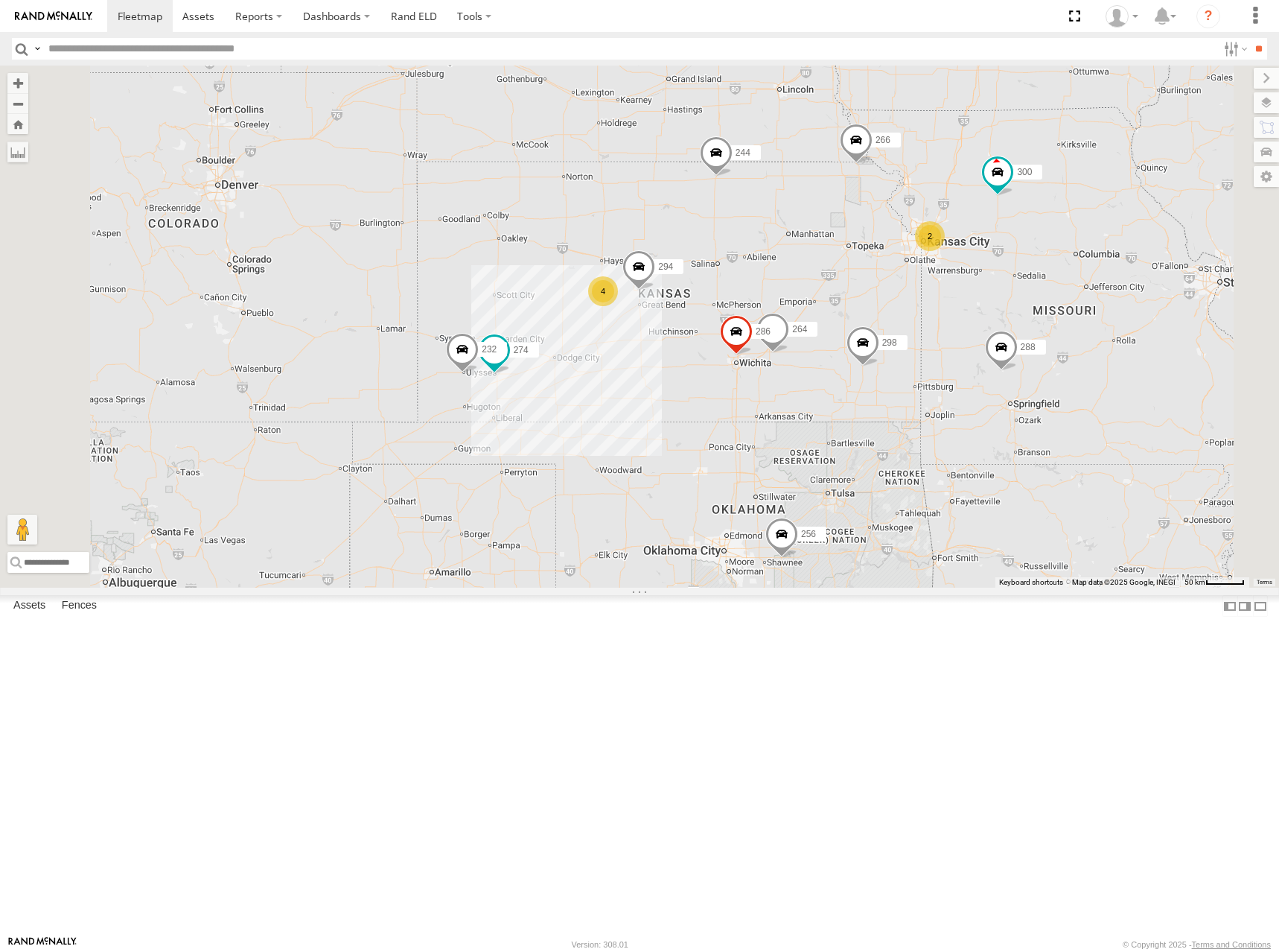
drag, startPoint x: 885, startPoint y: 425, endPoint x: 915, endPoint y: 418, distance: 30.8
click at [915, 418] on div "300 244 298 270 262 288 292 272 280 256 296 304 282 266 278 274 232 264 294 286…" at bounding box center [639, 326] width 1279 height 522
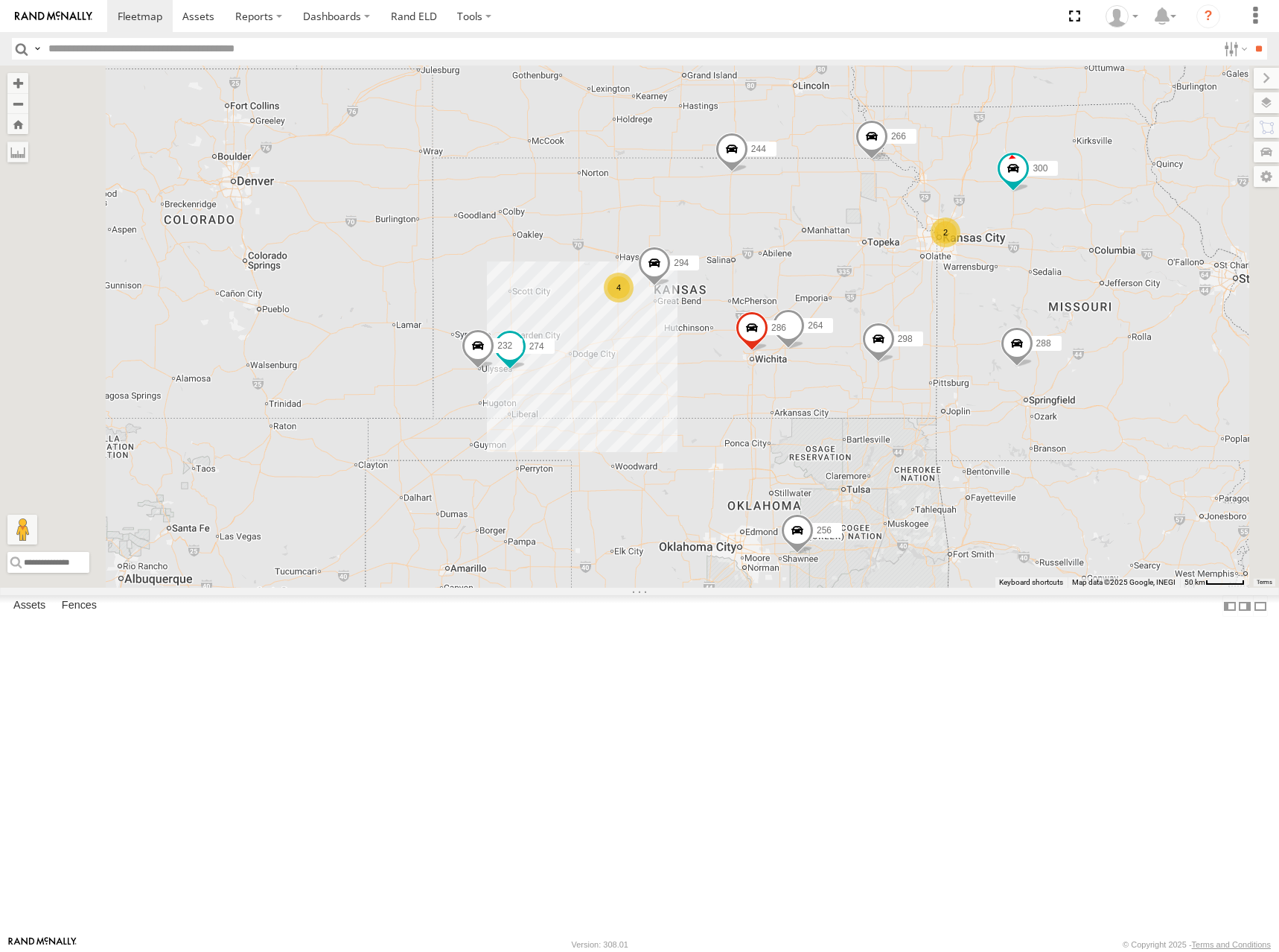
drag, startPoint x: 1044, startPoint y: 439, endPoint x: 1037, endPoint y: 436, distance: 7.6
click at [1037, 436] on div "300 244 298 270 262 288 292 272 280 256 296 304 282 266 278 274 232 264 294 286…" at bounding box center [639, 326] width 1279 height 522
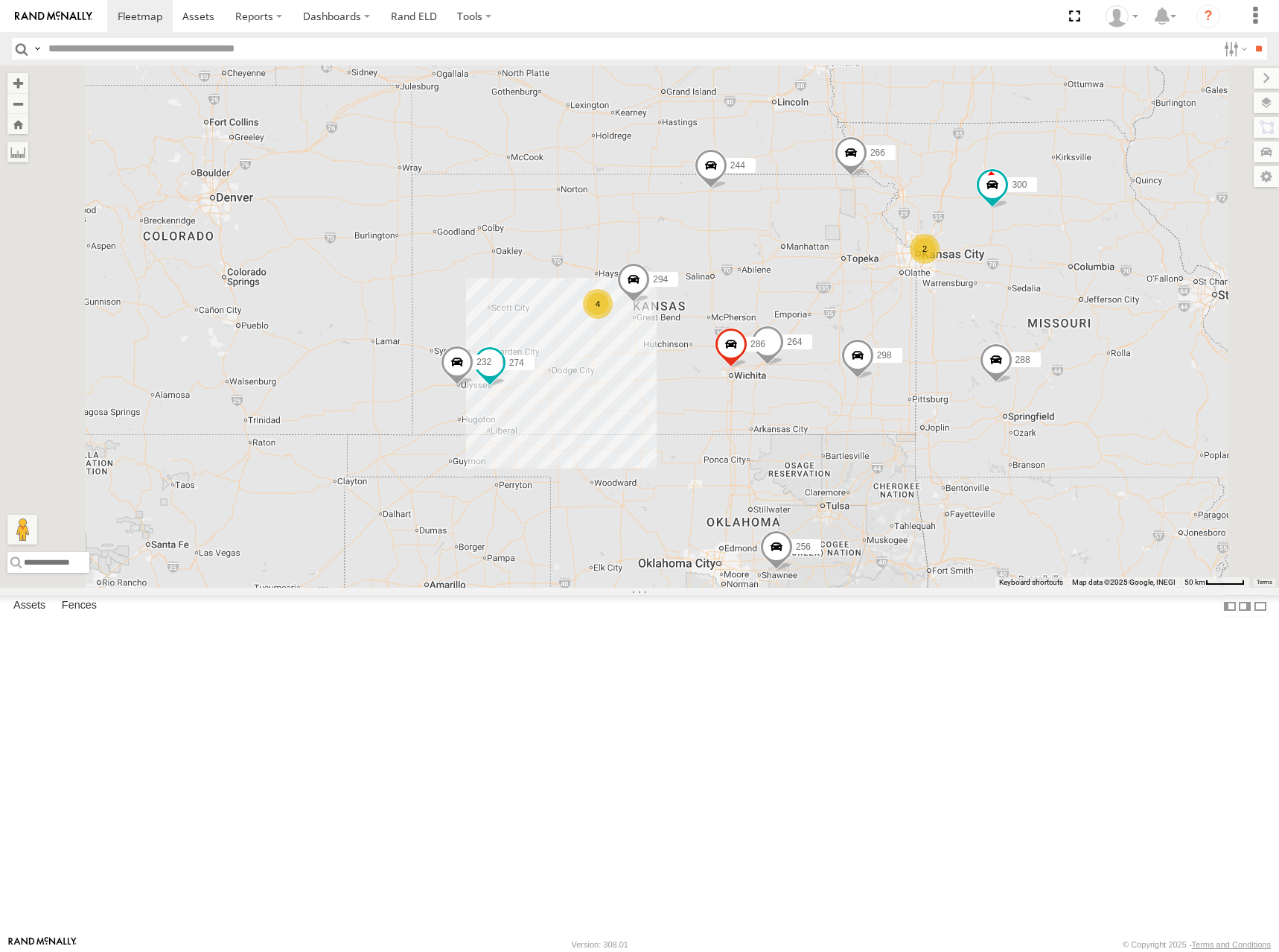
drag, startPoint x: 963, startPoint y: 290, endPoint x: 944, endPoint y: 316, distance: 32.2
click at [944, 316] on div "300 244 298 270 262 288 292 272 280 256 296 304 282 266 278 274 232 264 294 286…" at bounding box center [639, 326] width 1279 height 522
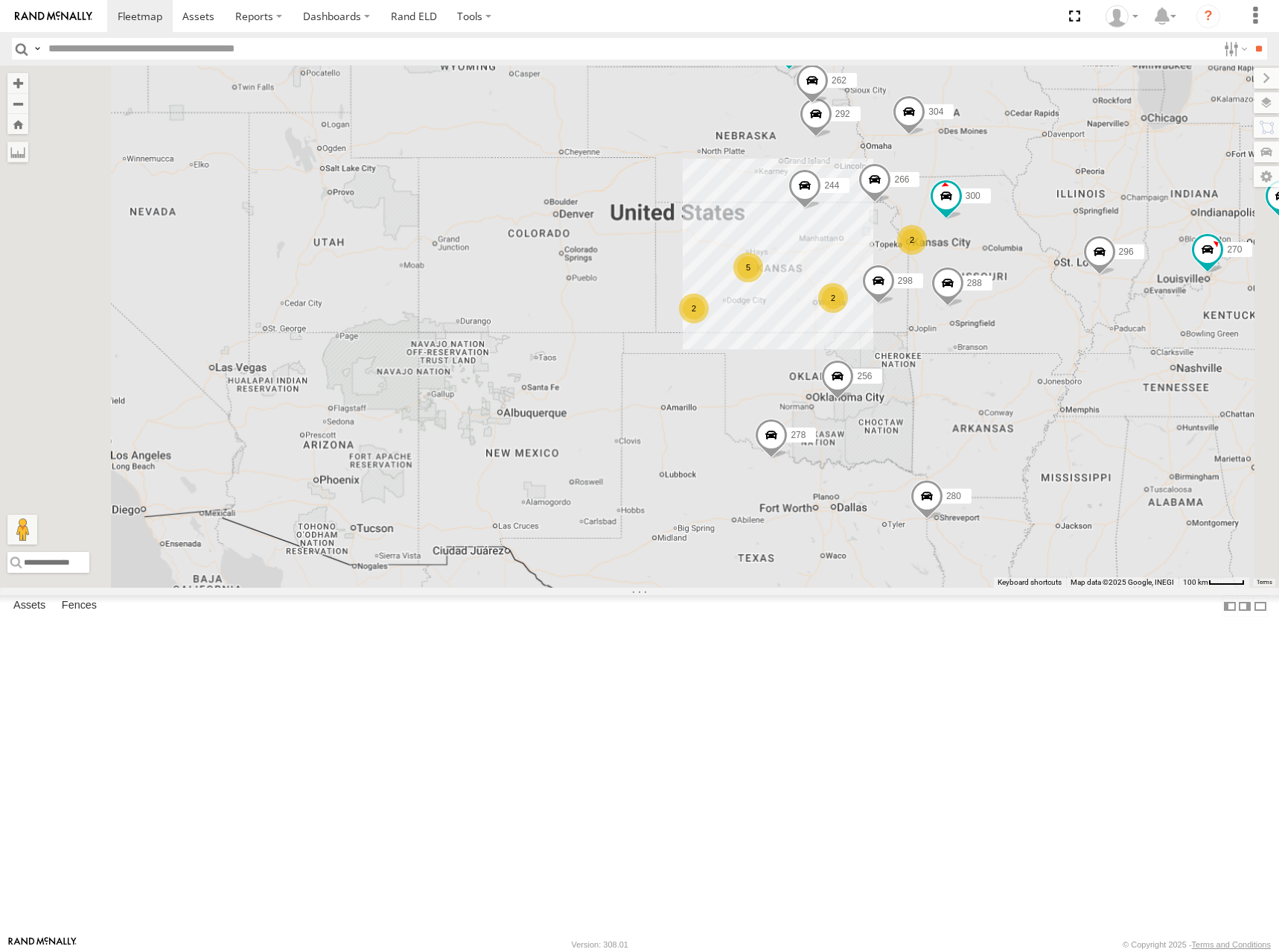
drag, startPoint x: 1010, startPoint y: 392, endPoint x: 1034, endPoint y: 411, distance: 30.6
click at [1034, 411] on div "300 244 298 270 262 288 292 272 280 256 296 304 282 266 278 2 5 2 2" at bounding box center [639, 326] width 1279 height 522
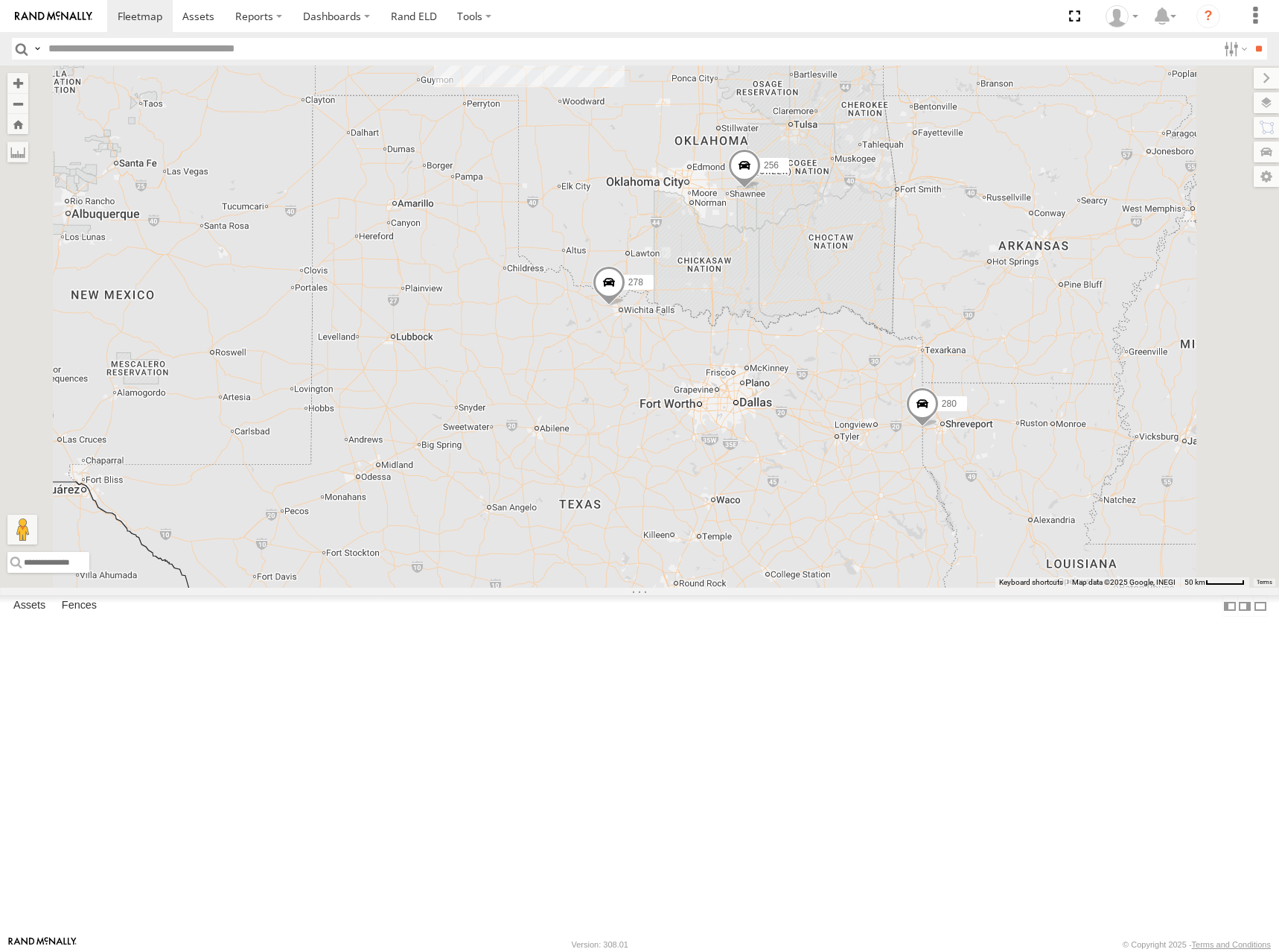
drag, startPoint x: 850, startPoint y: 622, endPoint x: 756, endPoint y: 216, distance: 416.7
click at [756, 216] on div "300 244 298 270 262 288 292 272 280 256 296 304 282 266 278 274 232 264 294 286…" at bounding box center [639, 326] width 1279 height 522
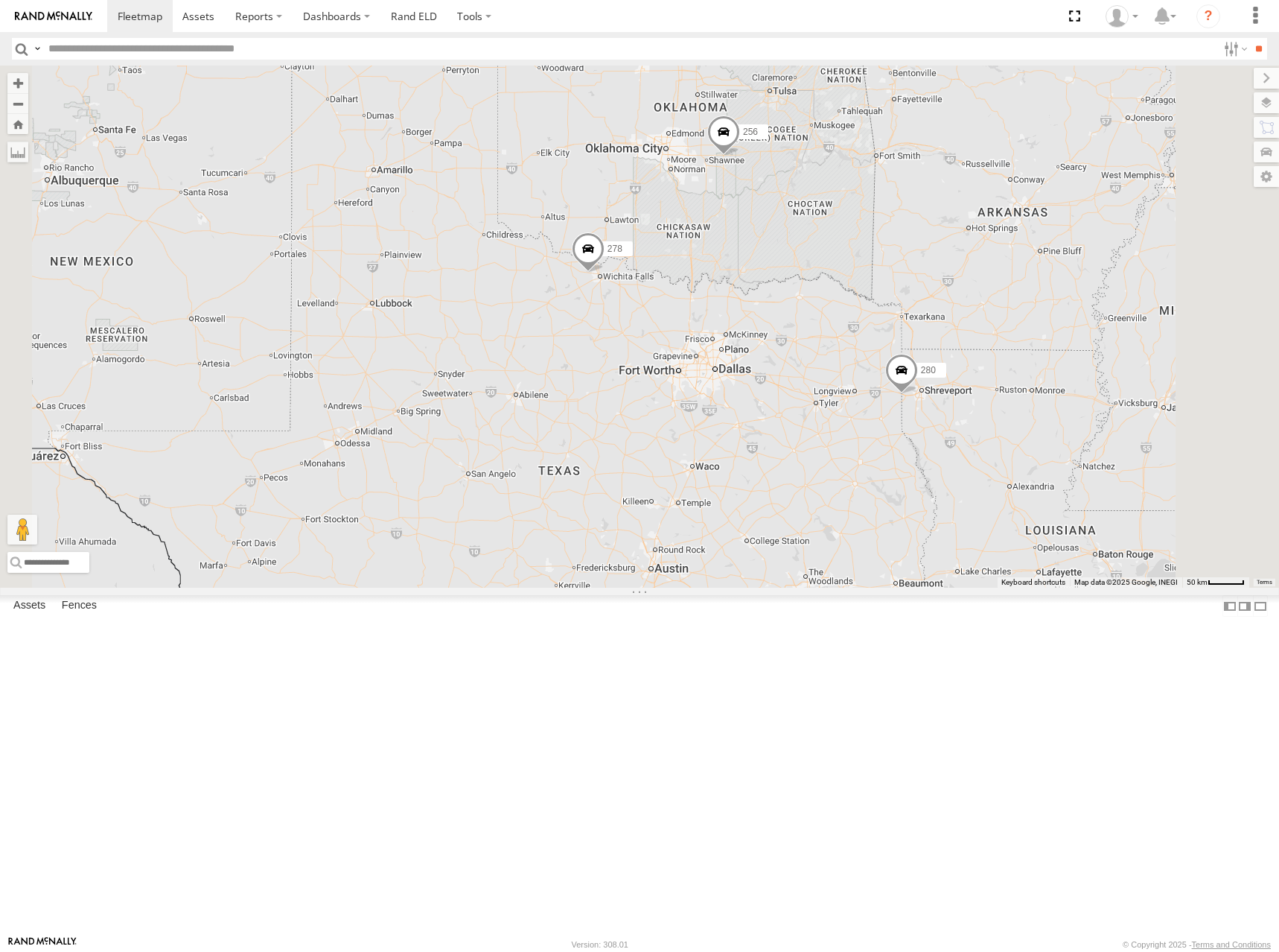
drag, startPoint x: 912, startPoint y: 399, endPoint x: 895, endPoint y: 375, distance: 29.4
click at [895, 375] on div "300 244 298 270 262 288 292 272 280 256 296 304 282 266 278 274 232 264 294 286…" at bounding box center [639, 326] width 1279 height 522
